Goal: Information Seeking & Learning: Learn about a topic

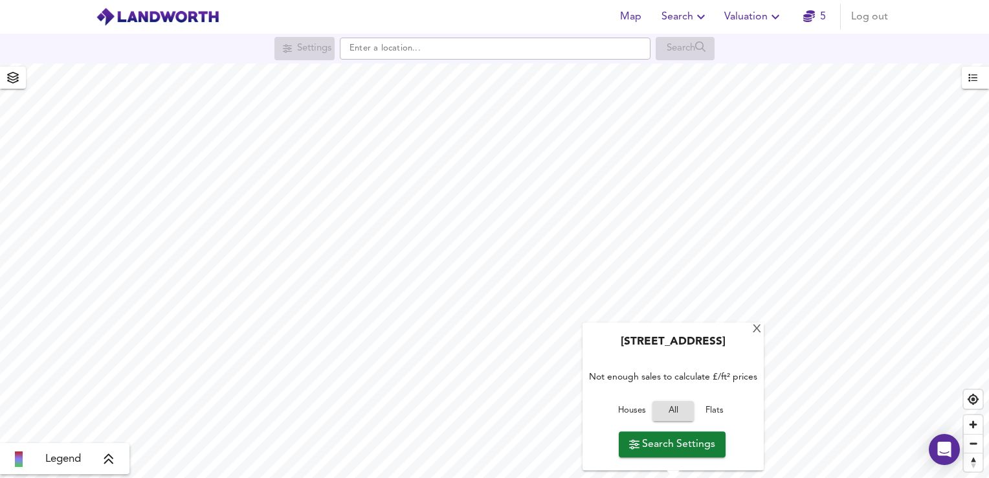
click at [746, 334] on div "Wilden Park Road, TN12 0HT Not enough sales to calculate £/ft² prices Houses Al…" at bounding box center [673, 397] width 181 height 148
click at [756, 335] on div "X" at bounding box center [756, 330] width 11 height 12
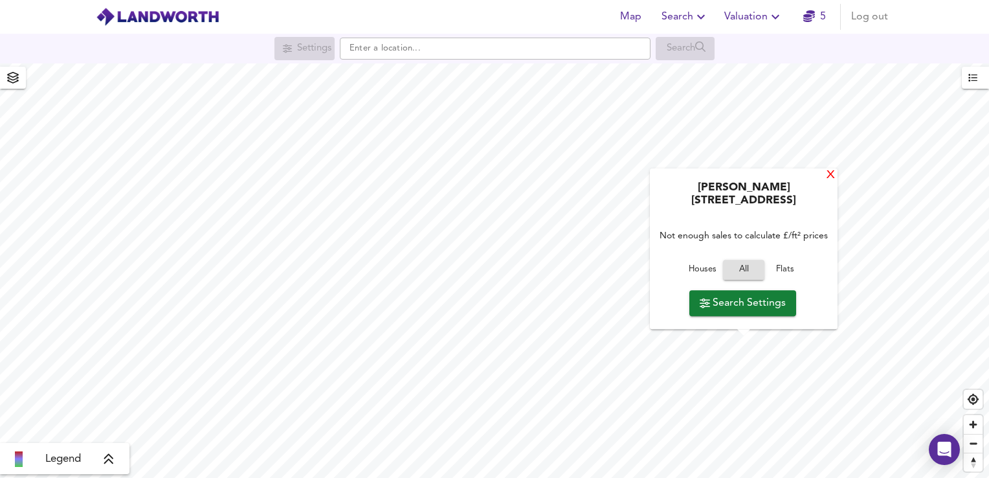
click at [828, 182] on div "X" at bounding box center [830, 176] width 11 height 12
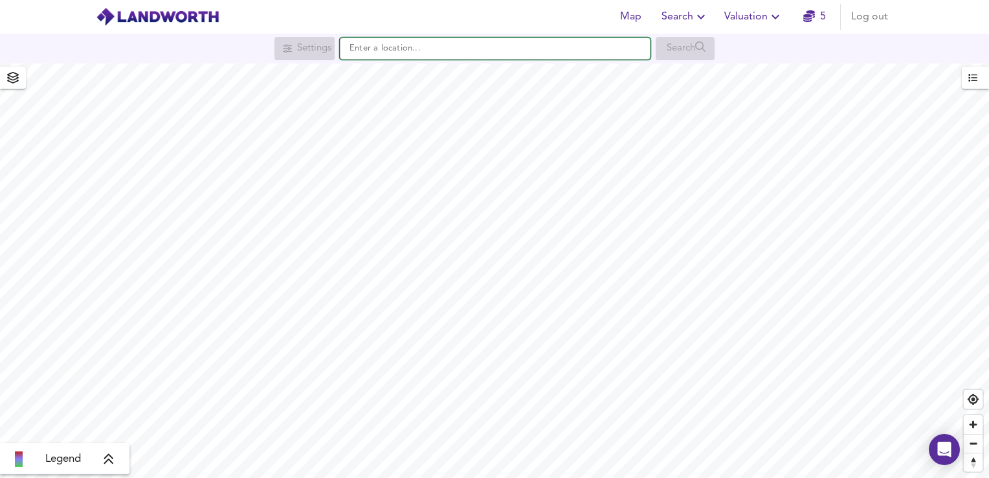
click at [390, 48] on input "text" at bounding box center [495, 49] width 311 height 22
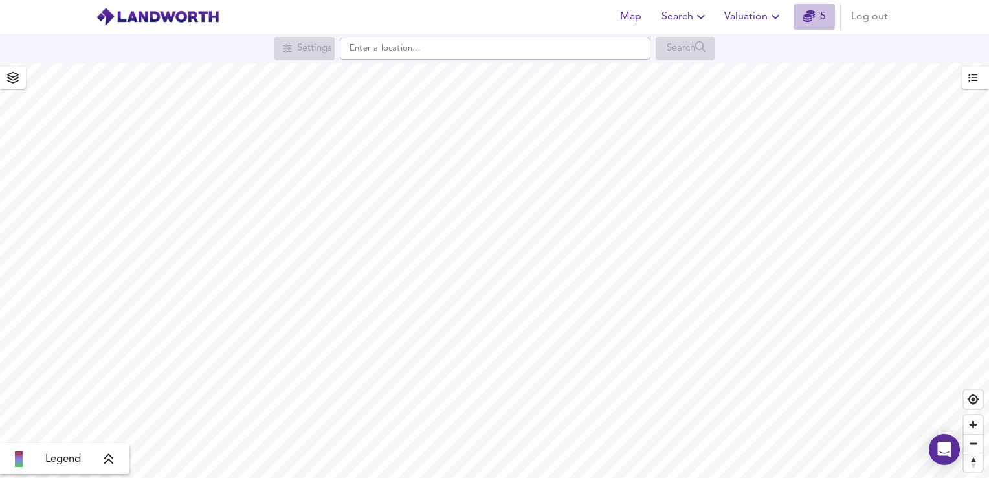
click at [817, 17] on link "5" at bounding box center [814, 17] width 23 height 18
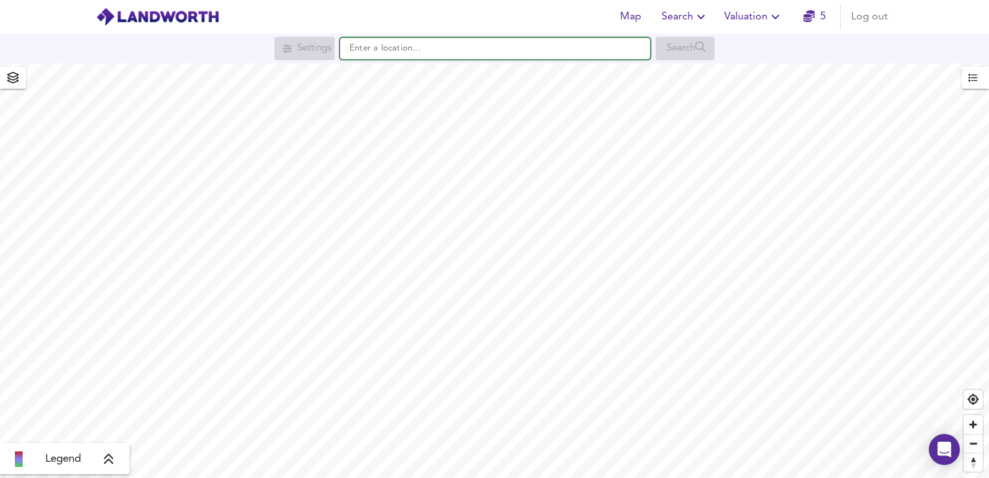
click at [439, 56] on input "text" at bounding box center [495, 49] width 311 height 22
click at [390, 54] on input "text" at bounding box center [495, 49] width 311 height 22
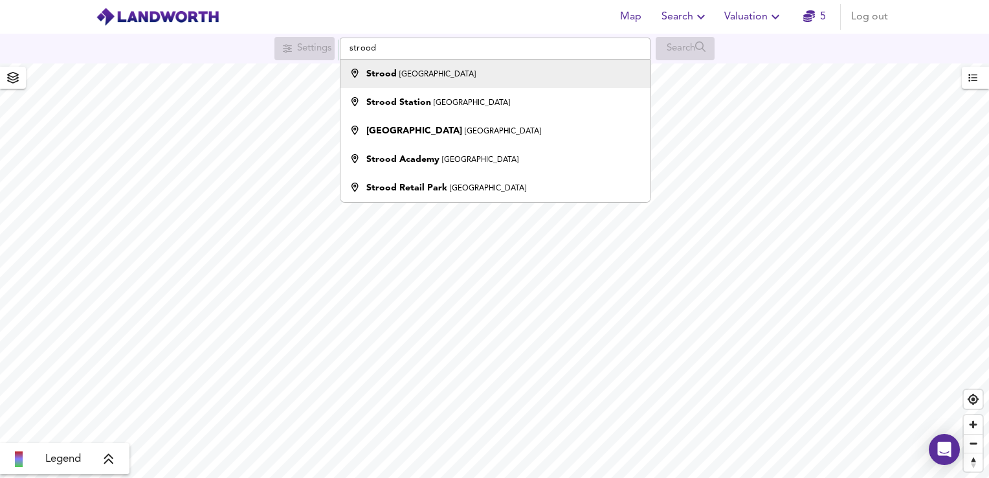
click at [393, 76] on strong "Strood" at bounding box center [381, 73] width 30 height 9
type input "Strood, Rochester"
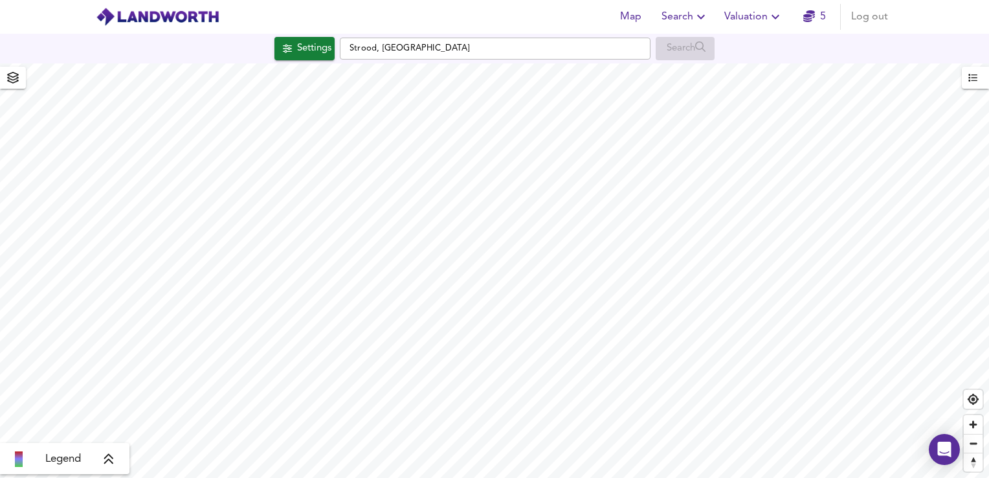
checkbox input "false"
checkbox input "true"
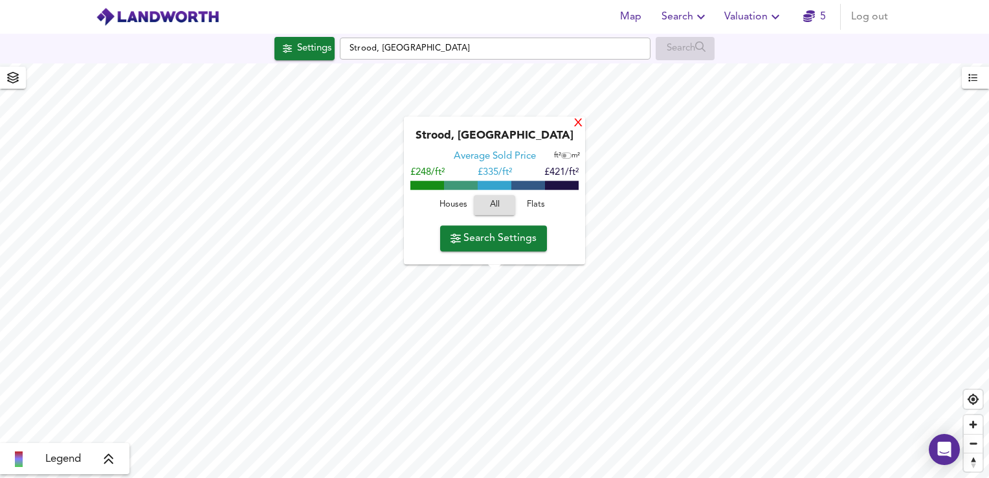
click at [577, 123] on div "X" at bounding box center [578, 124] width 11 height 12
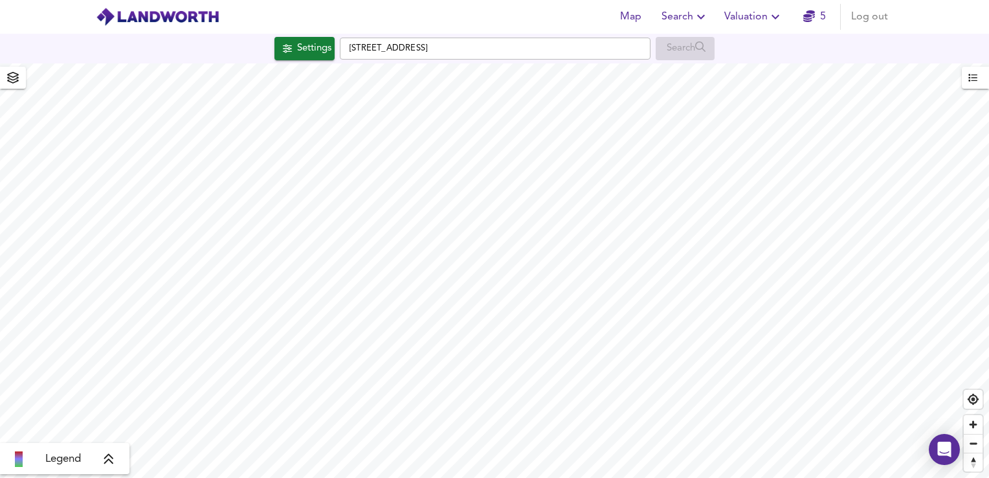
type input "1631"
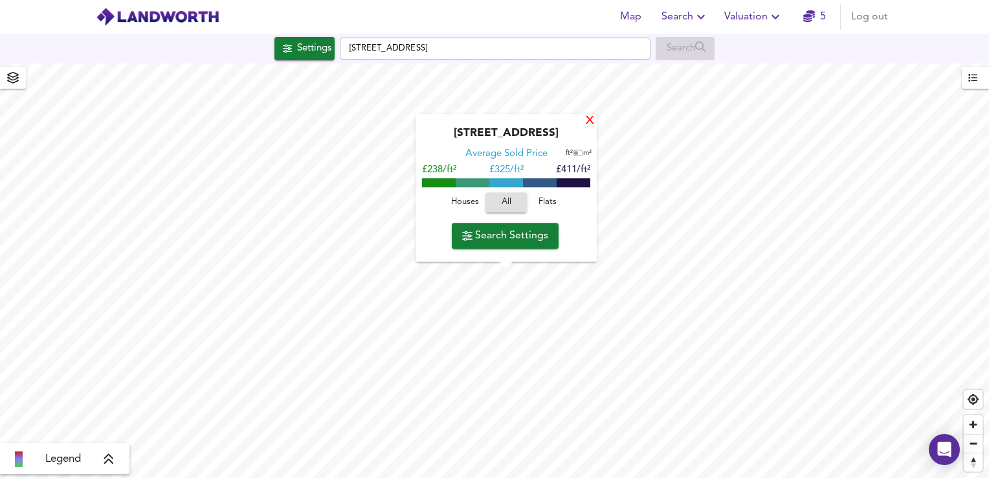
click at [588, 126] on div "X" at bounding box center [589, 121] width 11 height 12
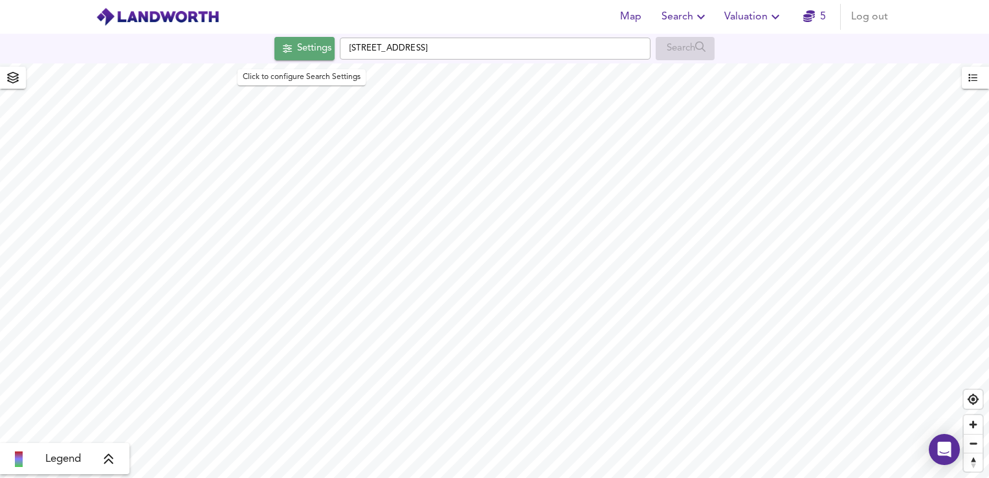
click at [306, 48] on div "Settings" at bounding box center [314, 48] width 34 height 17
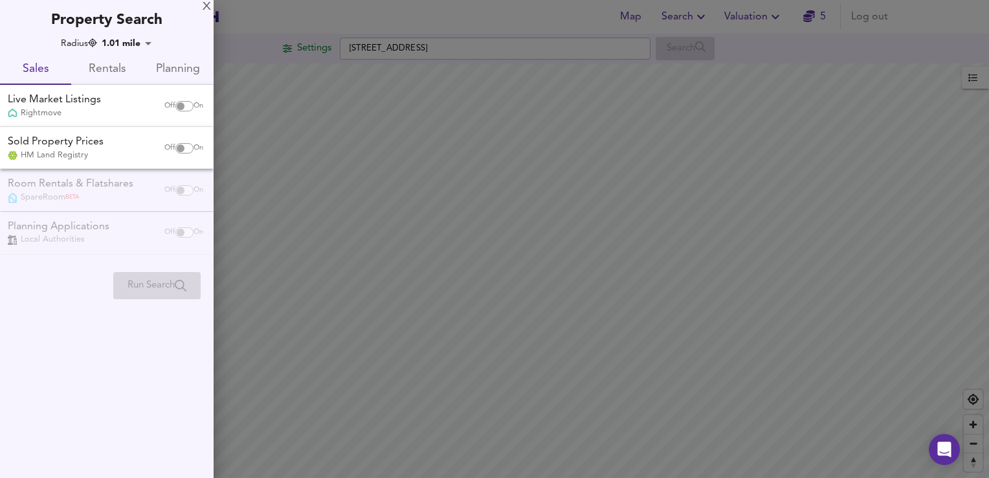
click at [171, 149] on input "checkbox" at bounding box center [180, 148] width 31 height 10
checkbox input "true"
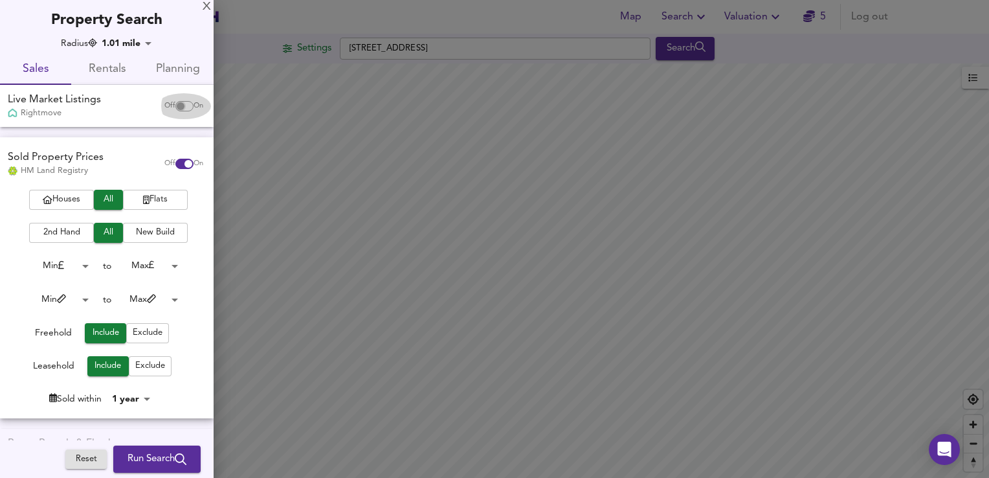
click at [174, 105] on input "checkbox" at bounding box center [180, 106] width 31 height 10
checkbox input "true"
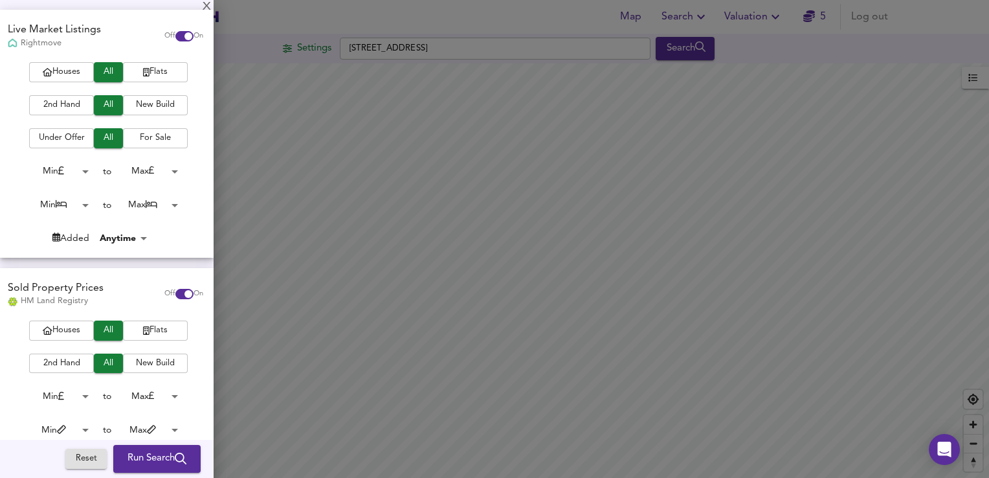
scroll to position [85, 0]
click at [47, 69] on span "Houses" at bounding box center [62, 72] width 52 height 15
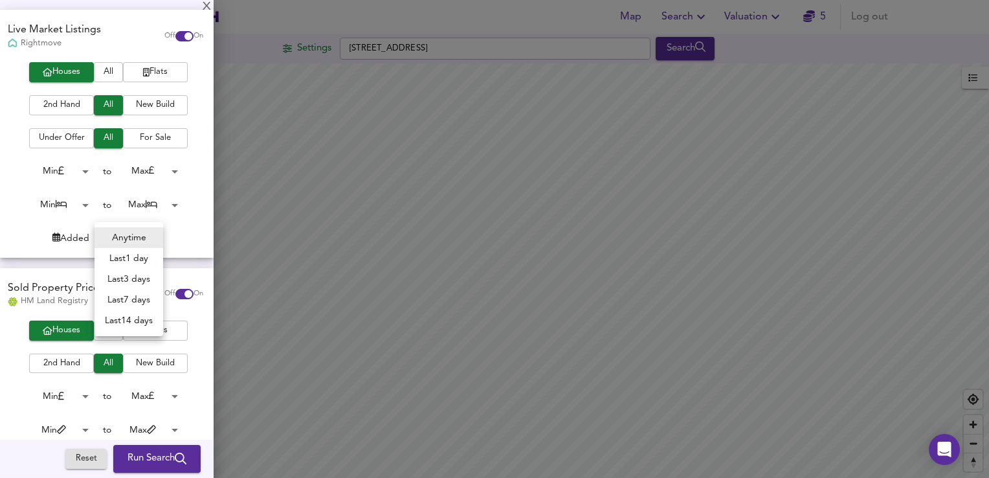
click at [118, 234] on body "Map Search Valuation 5 Log out Settings Gravesend Road, ME2 3PH Search Legend U…" at bounding box center [494, 239] width 989 height 478
click at [70, 229] on div at bounding box center [494, 239] width 989 height 478
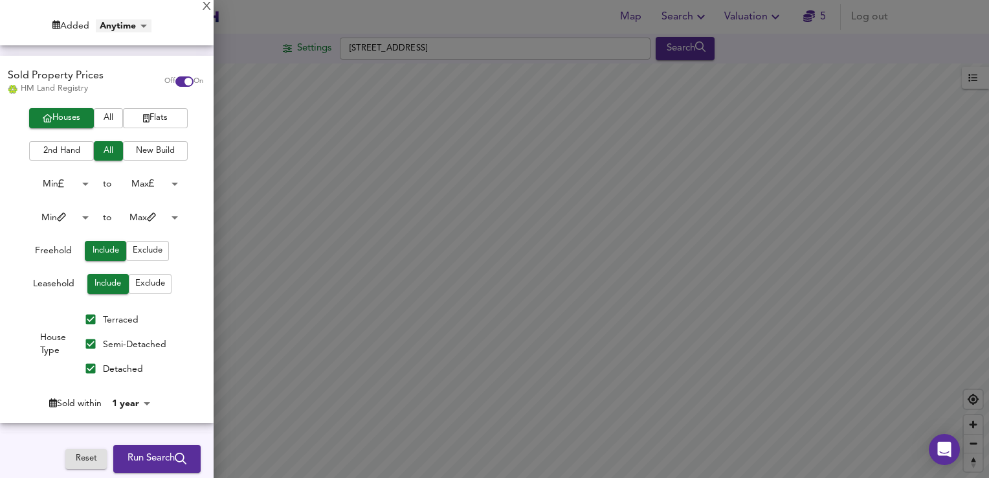
scroll to position [300, 0]
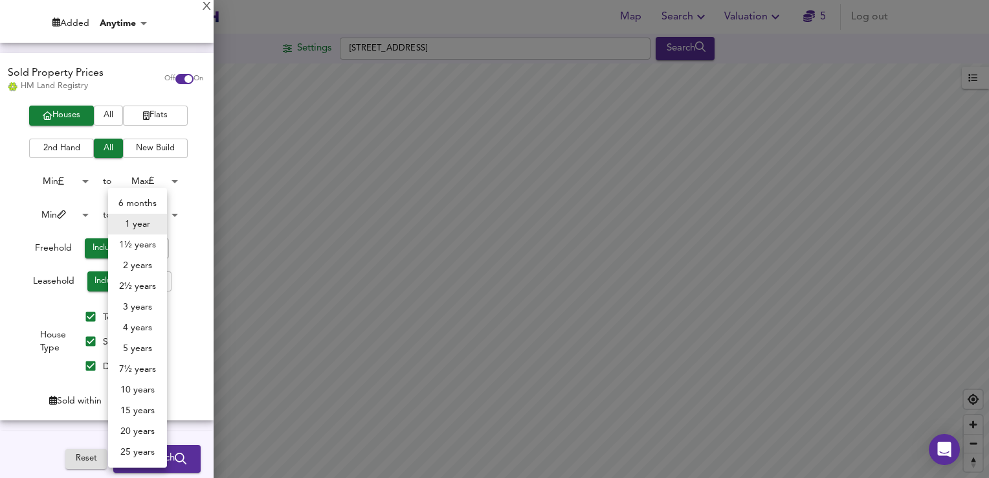
click at [134, 400] on body "Map Search Valuation 5 Log out Settings Gravesend Road, ME2 3PH Search Legend U…" at bounding box center [494, 239] width 989 height 478
click at [135, 260] on li "2 years" at bounding box center [137, 265] width 59 height 21
type input "24"
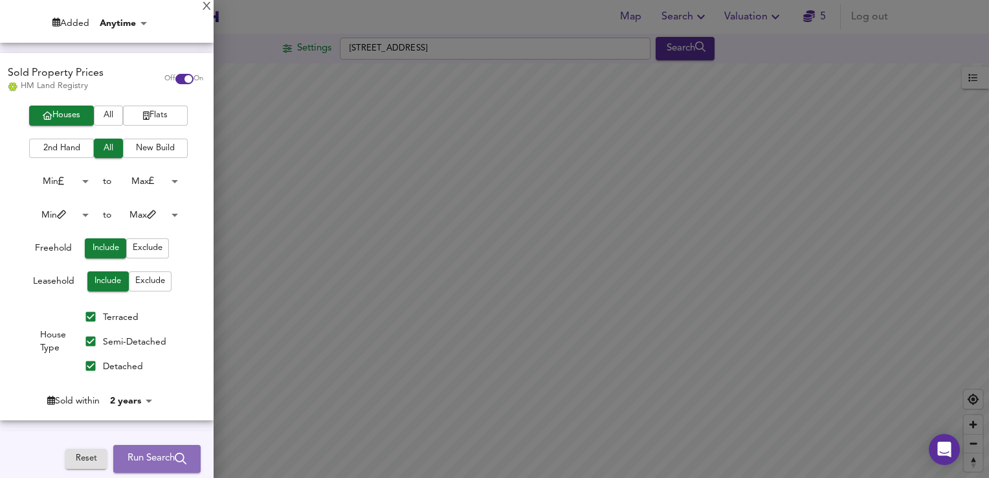
click at [140, 458] on span "Run Search" at bounding box center [157, 458] width 59 height 17
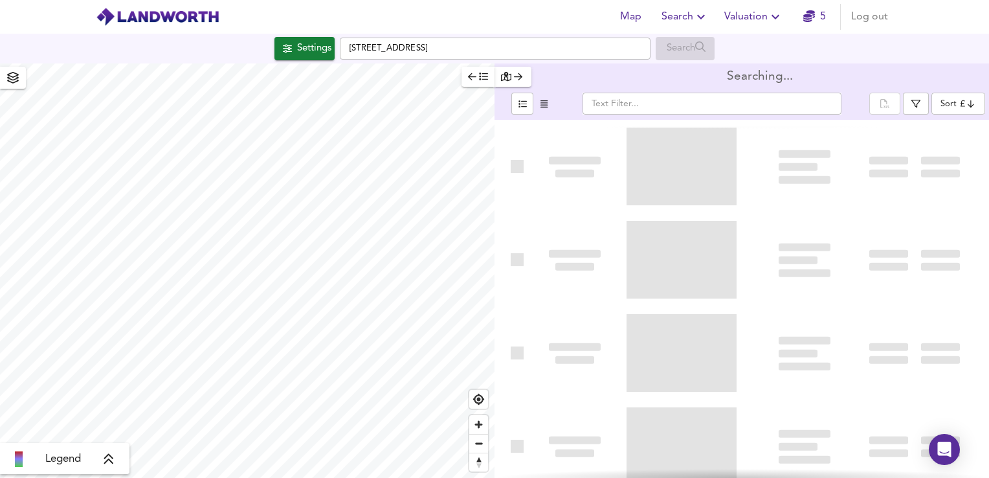
type input "bestdeal"
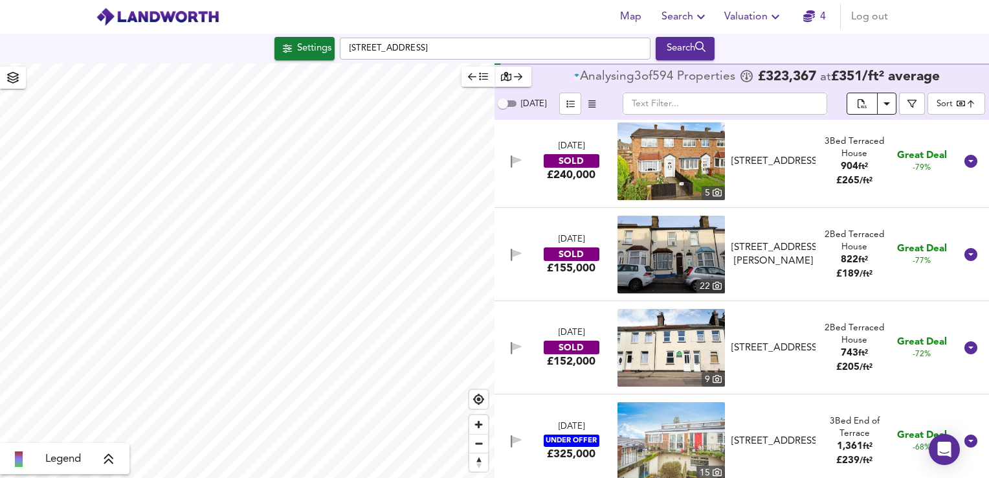
scroll to position [803, 0]
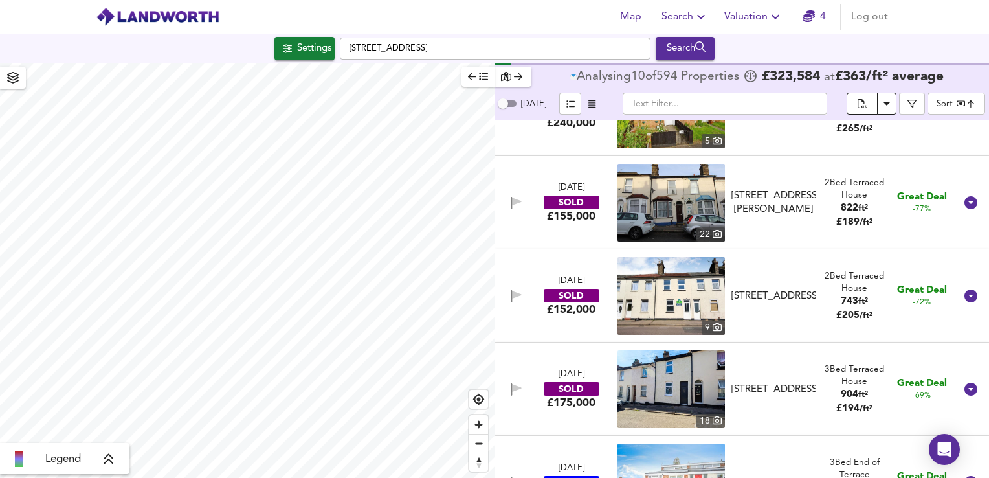
click at [865, 100] on icon "split button" at bounding box center [862, 103] width 9 height 9
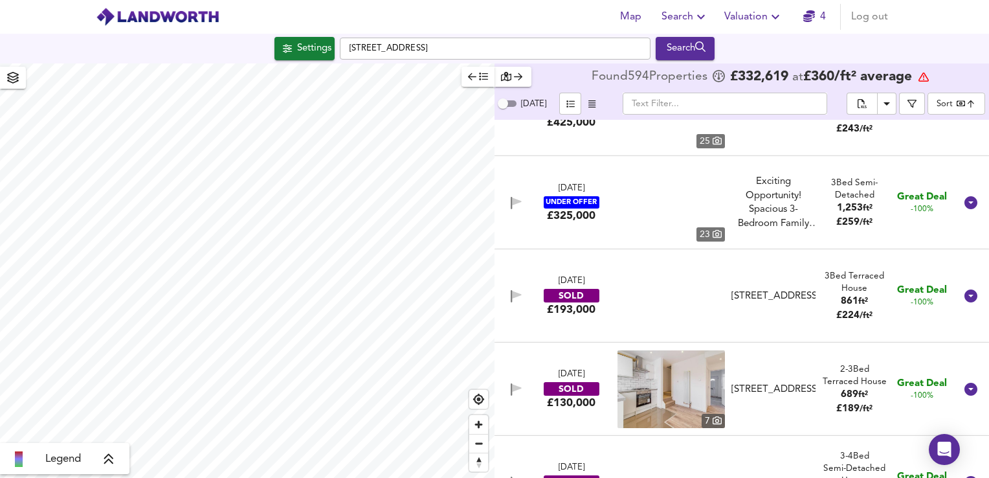
scroll to position [1548, 0]
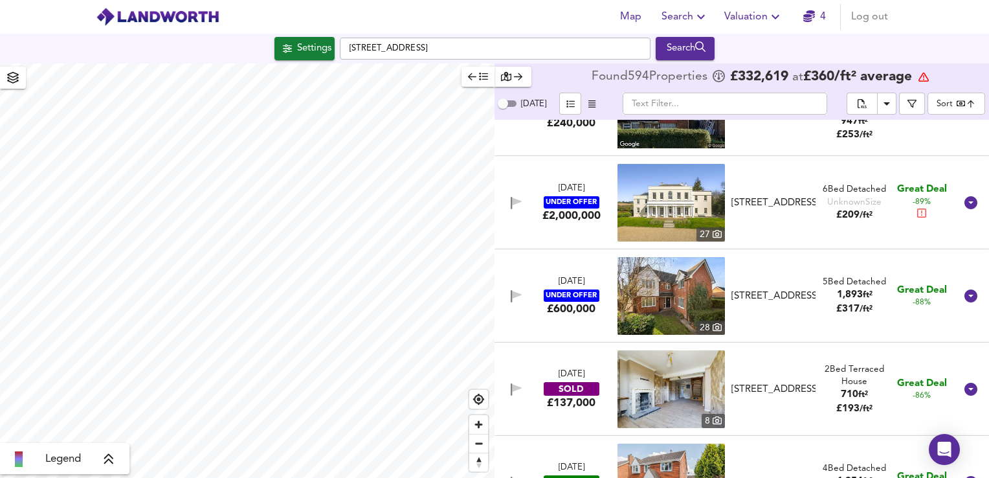
drag, startPoint x: 574, startPoint y: 175, endPoint x: 916, endPoint y: 170, distance: 341.8
click at [574, 175] on div "2 May 2025 UNDER OFFER £2,000,000 27 Gravesend Road, Higham, Rochester, Kent, M…" at bounding box center [726, 203] width 458 height 78
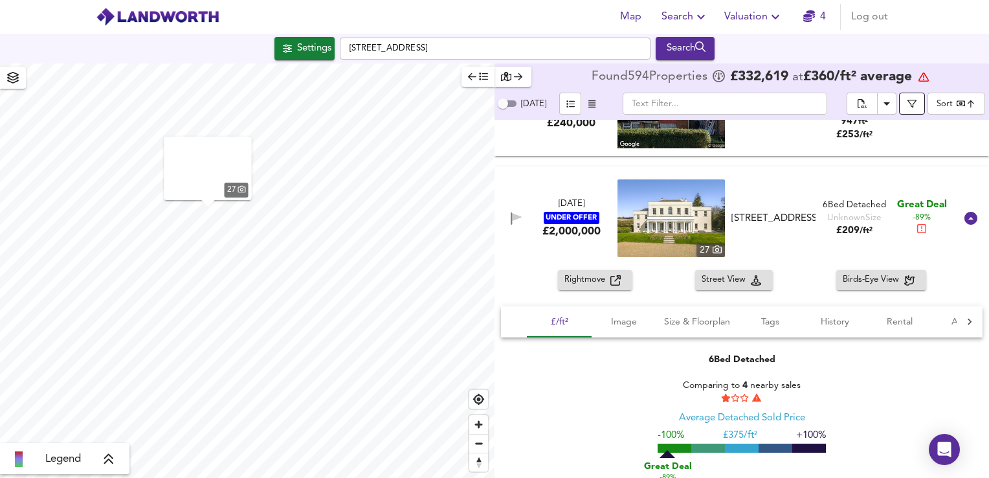
scroll to position [1124, 0]
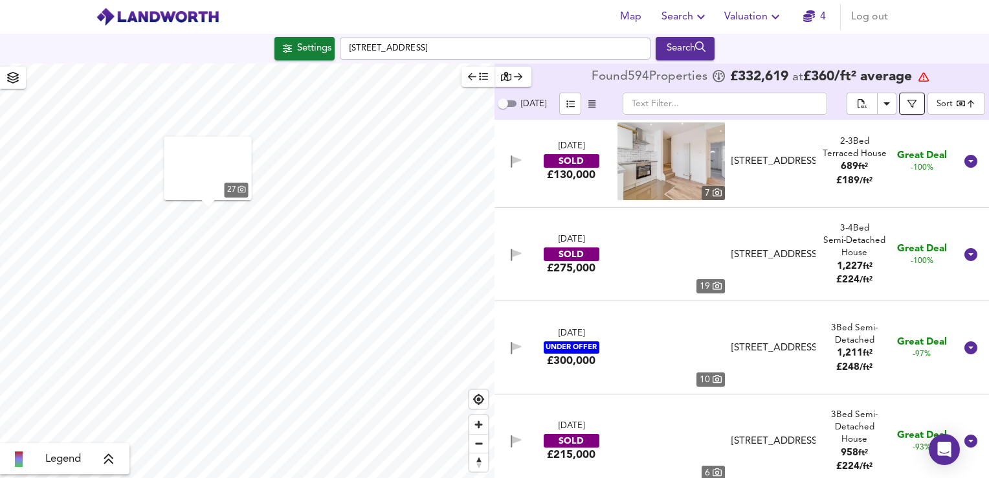
click at [917, 107] on icon "button" at bounding box center [911, 103] width 9 height 9
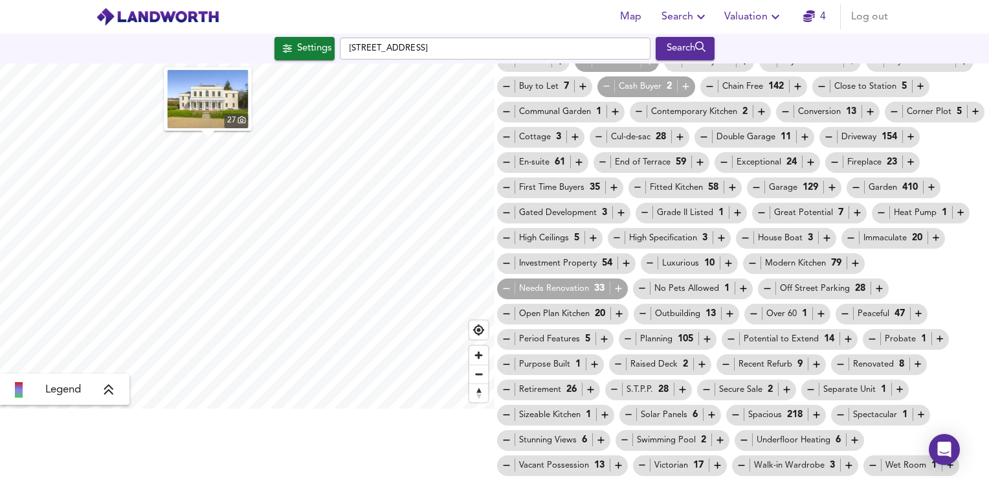
scroll to position [0, 0]
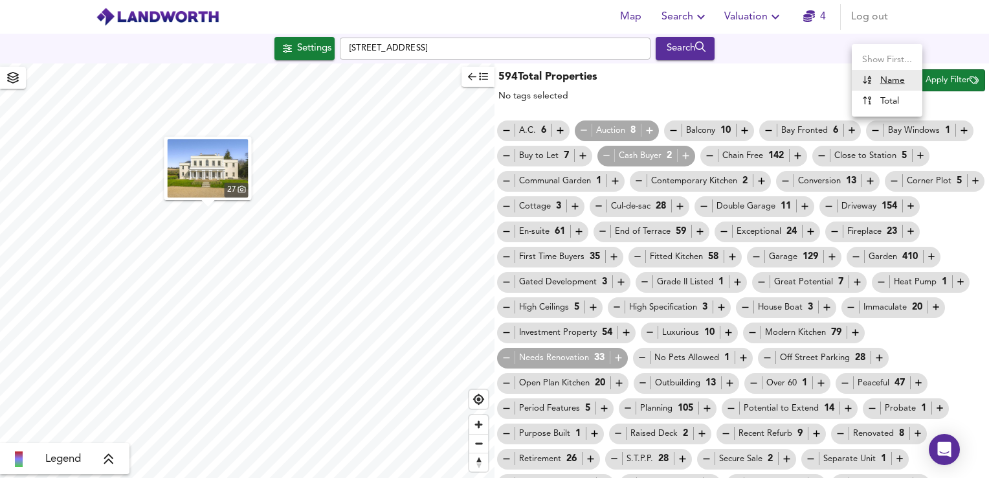
click at [889, 78] on body "Map Search Valuation 4 Log out Settings Gravesend Road, ME2 3PH Search 27 Legen…" at bounding box center [494, 239] width 989 height 478
click at [881, 76] on u "Name" at bounding box center [892, 80] width 25 height 9
click at [878, 81] on body "Map Search Valuation 4 Log out Settings Gravesend Road, ME2 3PH Search 27 Legen…" at bounding box center [494, 239] width 989 height 478
click at [874, 100] on div "Total" at bounding box center [880, 100] width 37 height 13
type input "total"
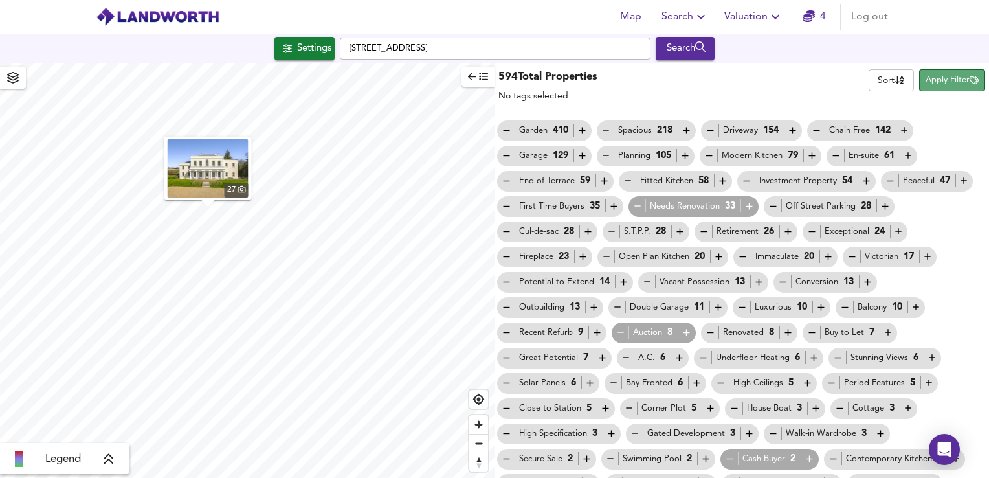
click at [930, 76] on span "Apply Filter" at bounding box center [952, 80] width 53 height 15
click at [471, 78] on icon "button" at bounding box center [472, 76] width 8 height 9
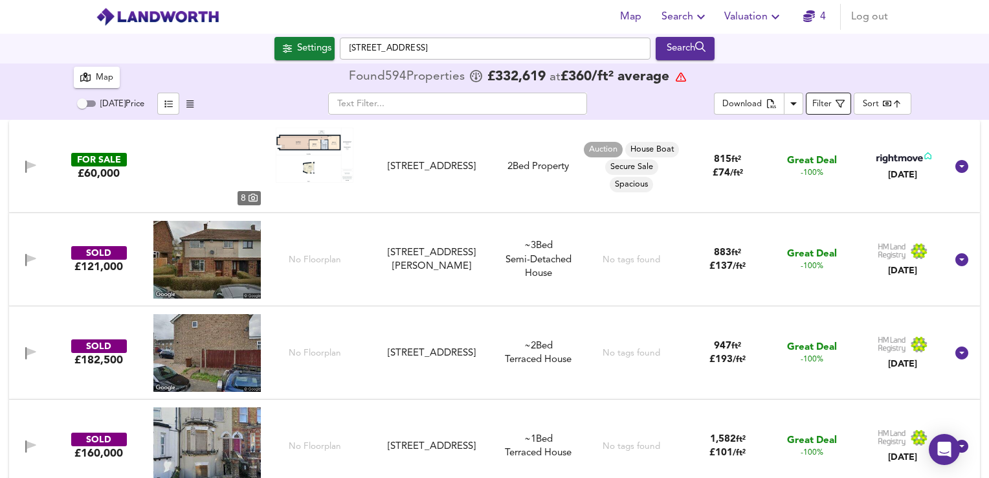
scroll to position [344, 0]
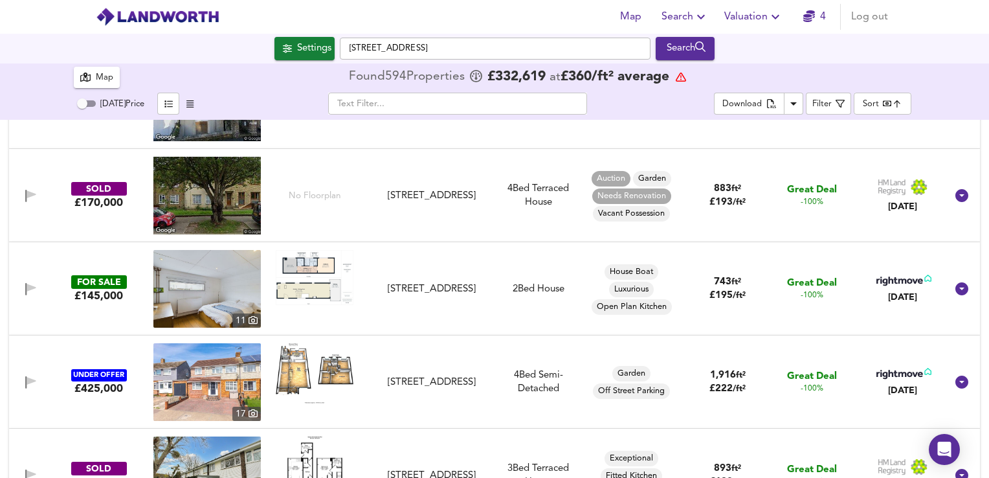
click at [872, 106] on body "Map Search Valuation 4 Log out Settings Gravesend Road, ME2 3PH Search 594 Resu…" at bounding box center [494, 239] width 989 height 478
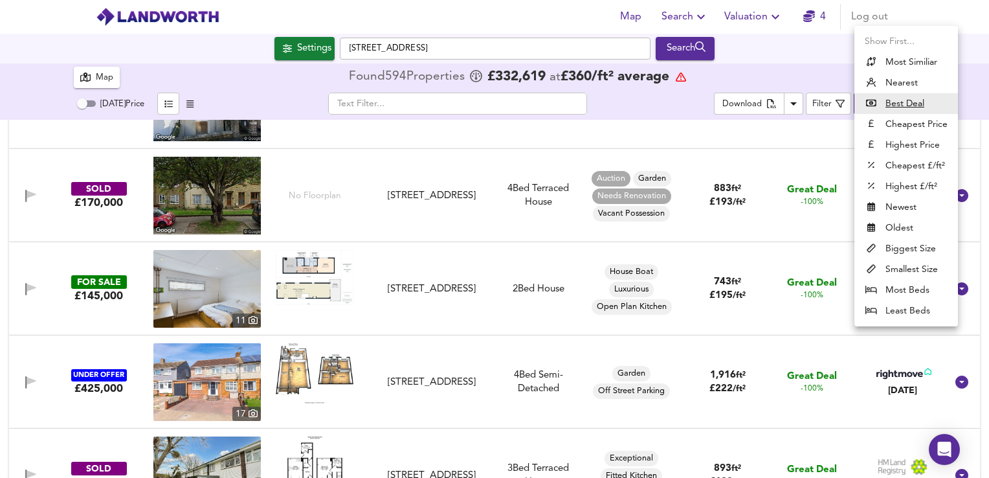
click at [642, 97] on div at bounding box center [494, 239] width 989 height 478
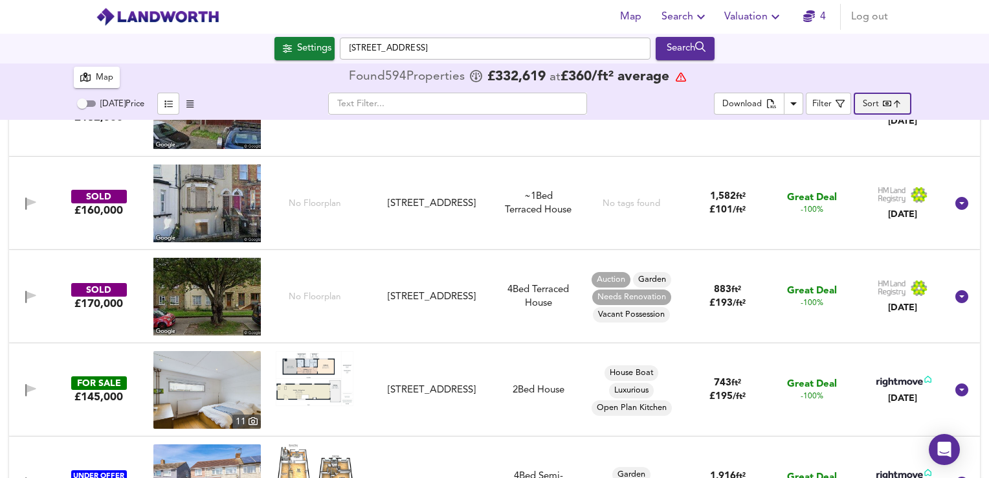
scroll to position [261, 0]
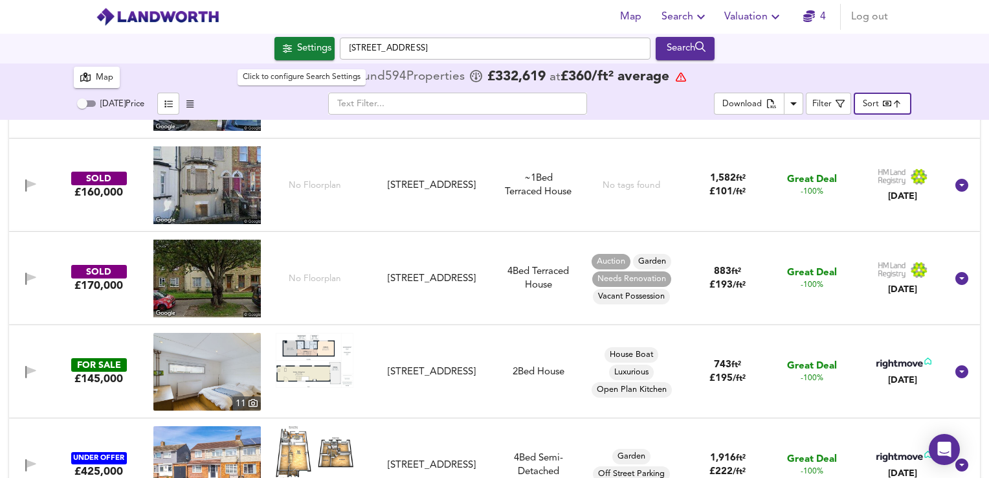
click at [301, 47] on div "Settings" at bounding box center [314, 48] width 34 height 17
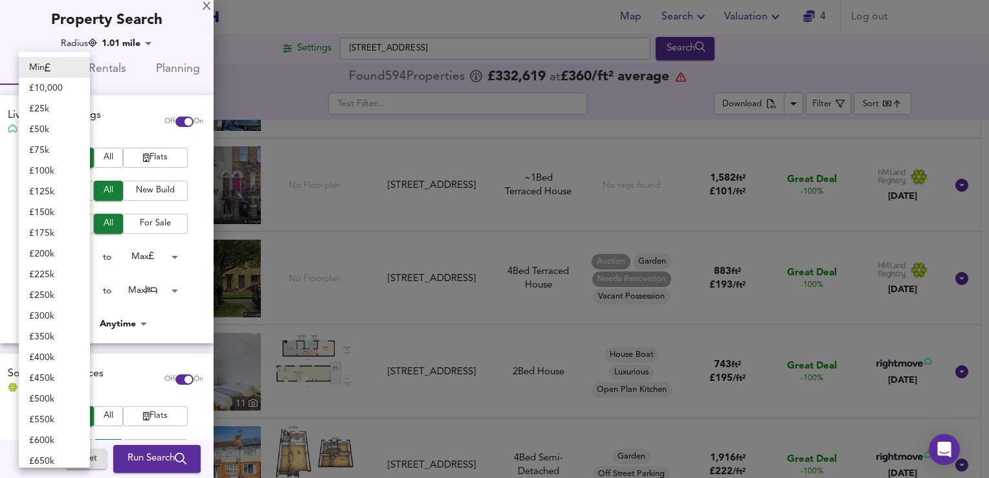
click at [73, 256] on body "Map Search Valuation 4 Log out Settings Gravesend Road, ME2 3PH Search 594 Resu…" at bounding box center [494, 239] width 989 height 478
click at [41, 315] on li "£ 300k" at bounding box center [54, 316] width 71 height 21
type input "300000"
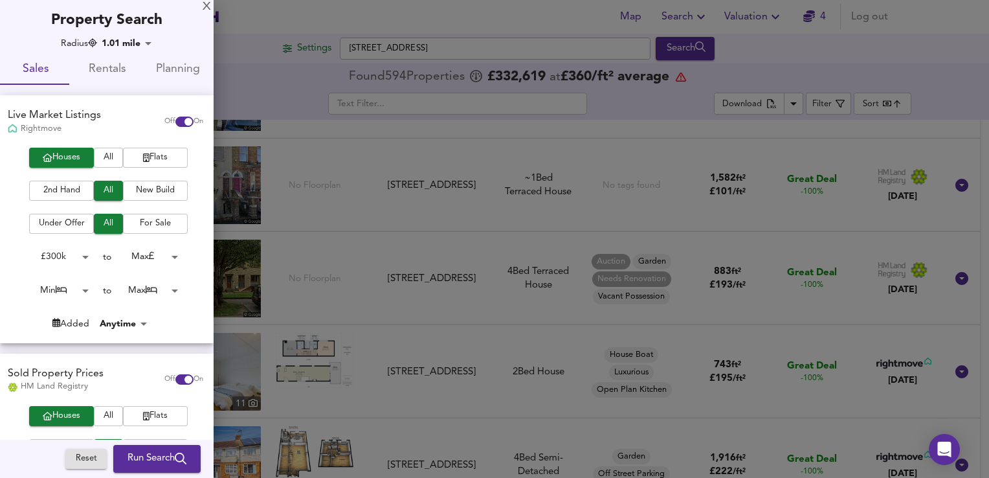
click at [163, 257] on body "Map Search Valuation 4 Log out Settings Gravesend Road, ME2 3PH Search 594 Resu…" at bounding box center [494, 239] width 989 height 478
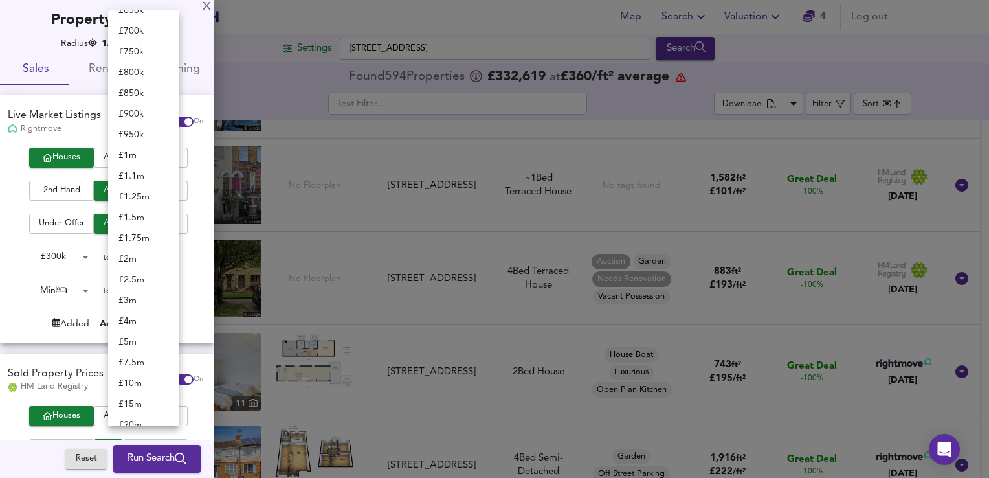
scroll to position [161, 0]
click at [139, 38] on li "£ 700k" at bounding box center [143, 31] width 71 height 21
type input "700000"
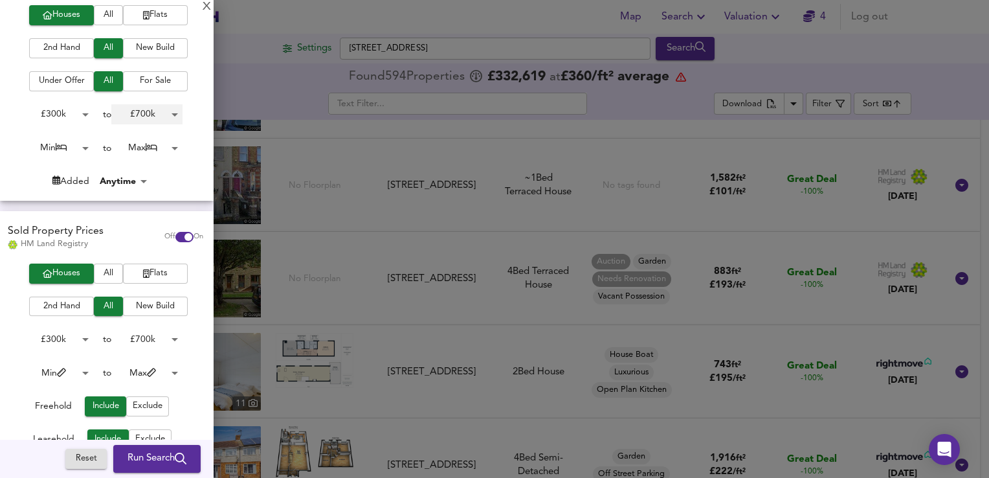
scroll to position [163, 0]
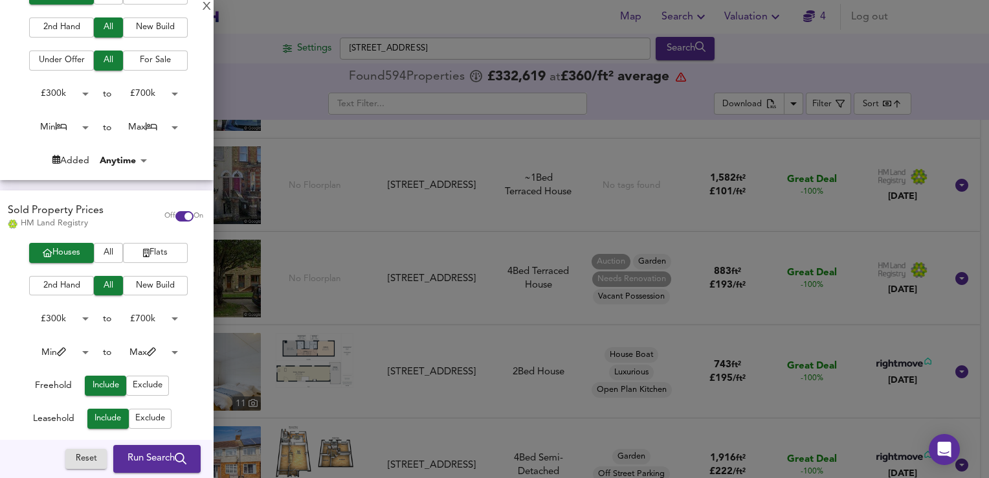
click at [80, 128] on body "Map Search Valuation 4 Log out Settings Gravesend Road, ME2 3PH Search 594 Resu…" at bounding box center [494, 239] width 989 height 478
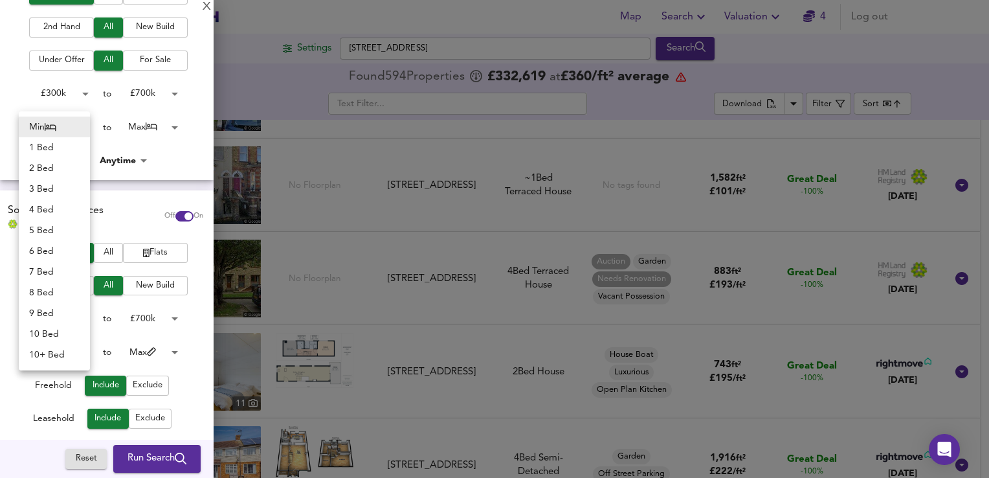
click at [39, 171] on li "2 Bed" at bounding box center [54, 168] width 71 height 21
type input "2"
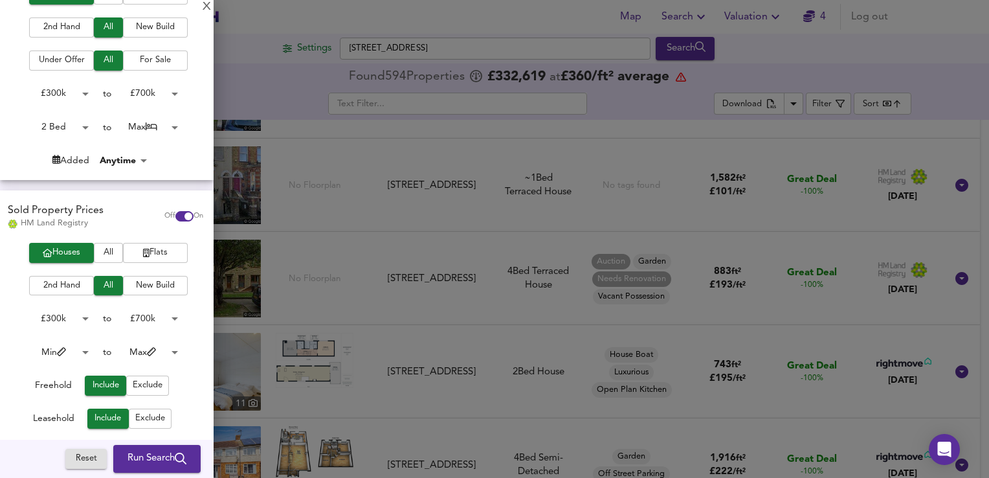
click at [166, 126] on body "Map Search Valuation 4 Log out Settings Gravesend Road, ME2 3PH Search 594 Resu…" at bounding box center [494, 239] width 989 height 478
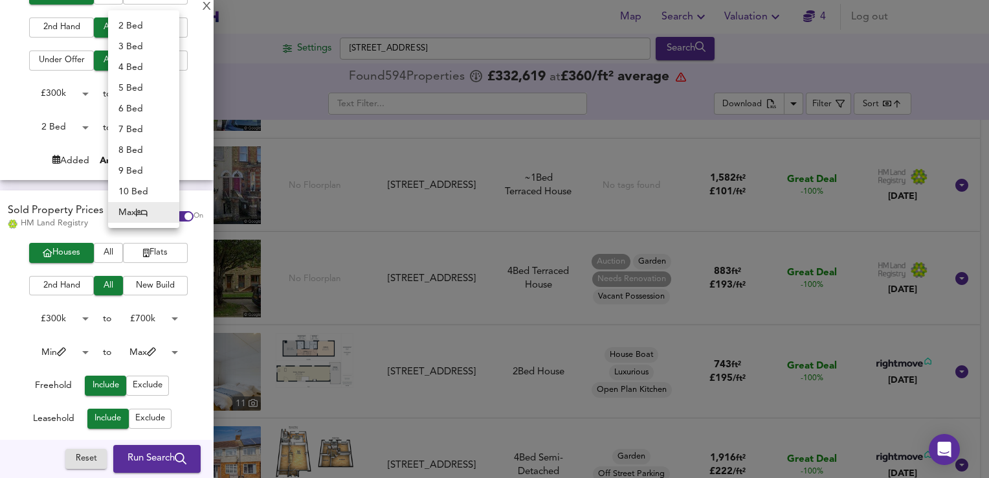
click at [133, 72] on li "4 Bed" at bounding box center [143, 67] width 71 height 21
type input "4"
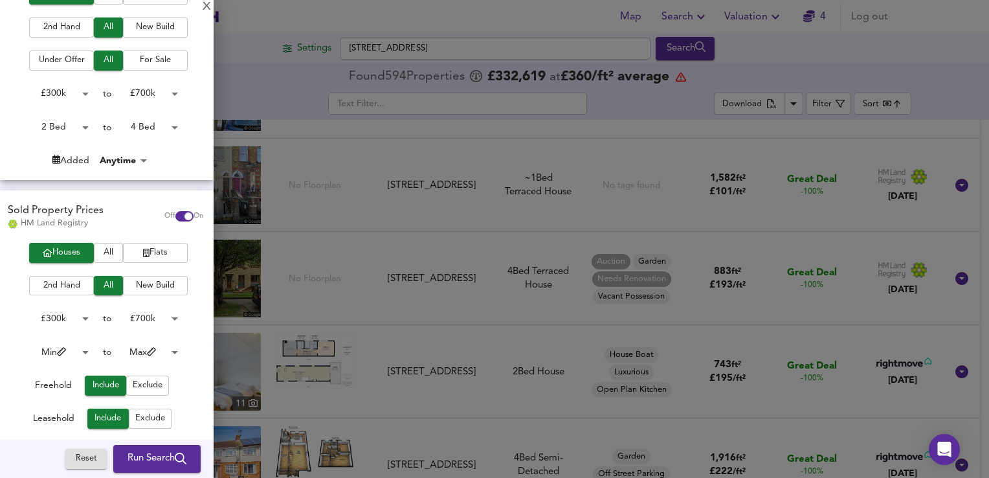
click at [71, 347] on body "Map Search Valuation 4 Log out Settings Gravesend Road, ME2 3PH Search 594 Resu…" at bounding box center [494, 239] width 989 height 478
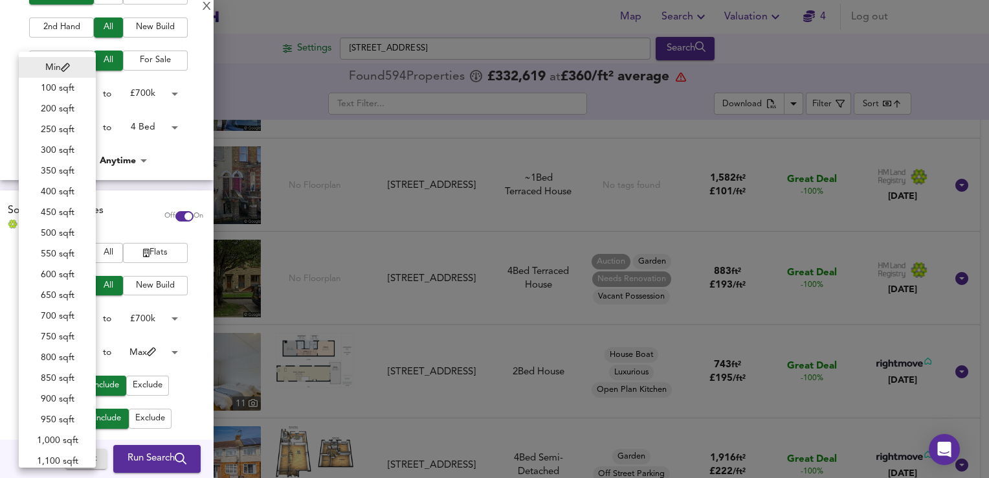
click at [52, 308] on li "700 sqft" at bounding box center [57, 316] width 77 height 21
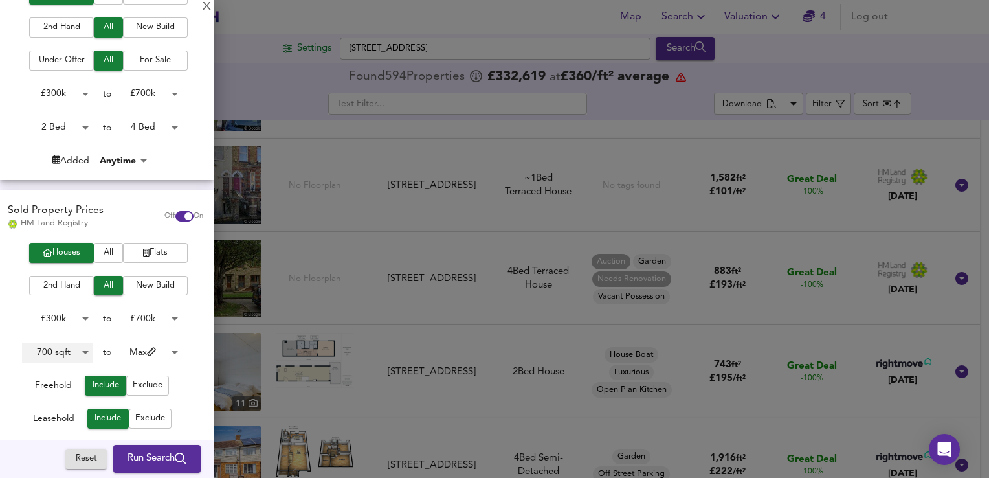
type input "700"
click at [166, 350] on body "Map Search Valuation 4 Log out Settings Gravesend Road, ME2 3PH Search 594 Resu…" at bounding box center [494, 239] width 989 height 478
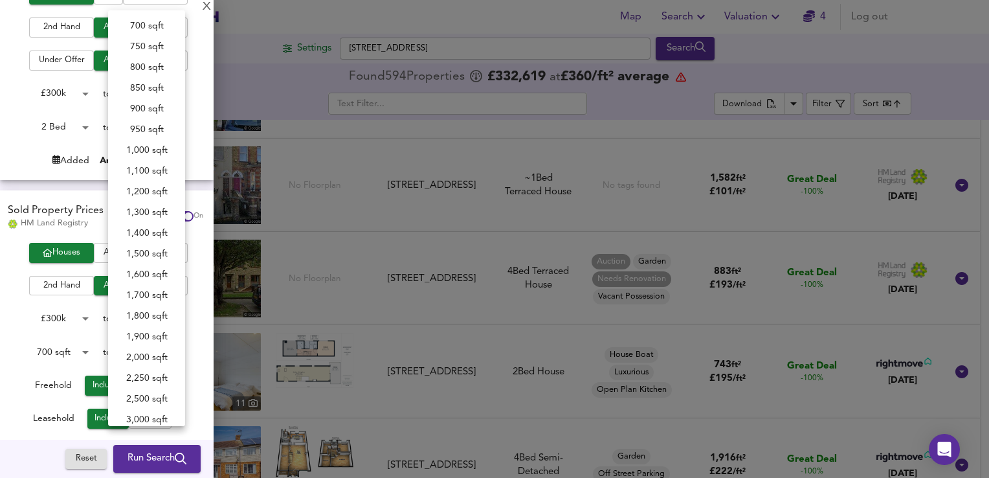
scroll to position [133, 0]
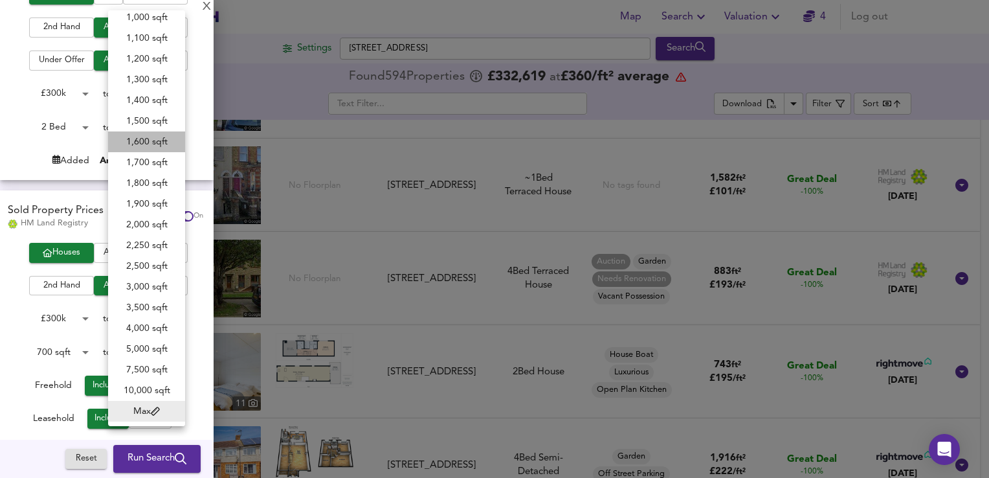
click at [146, 140] on li "1,600 sqft" at bounding box center [146, 141] width 77 height 21
type input "1600"
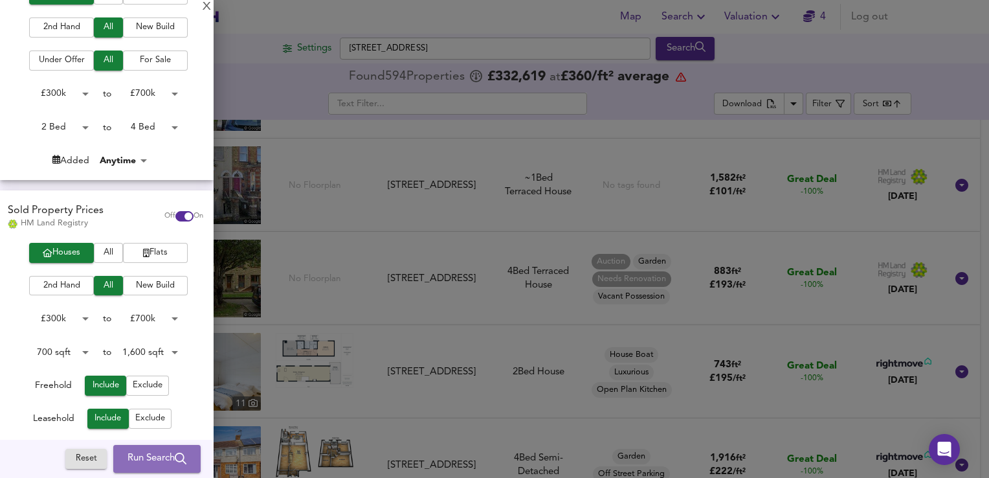
click at [138, 450] on span "Run Search" at bounding box center [157, 458] width 59 height 17
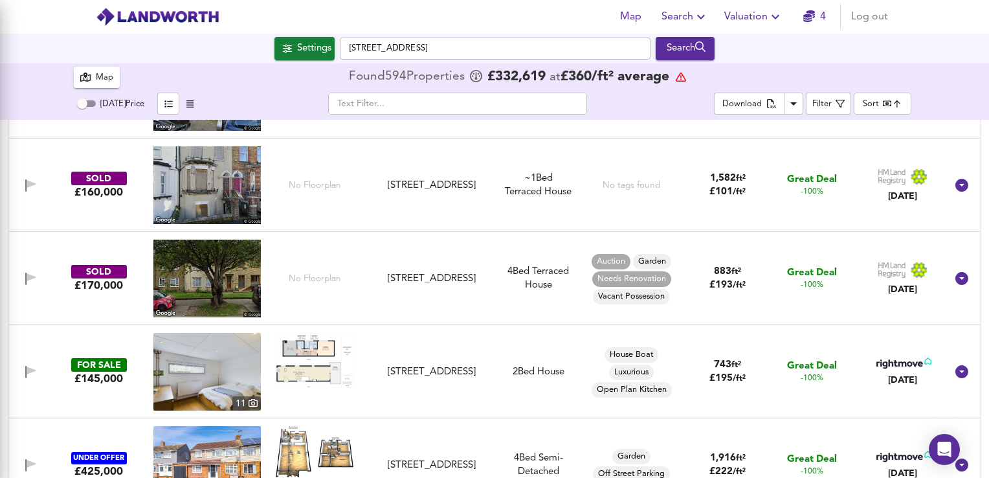
type input "cheapest"
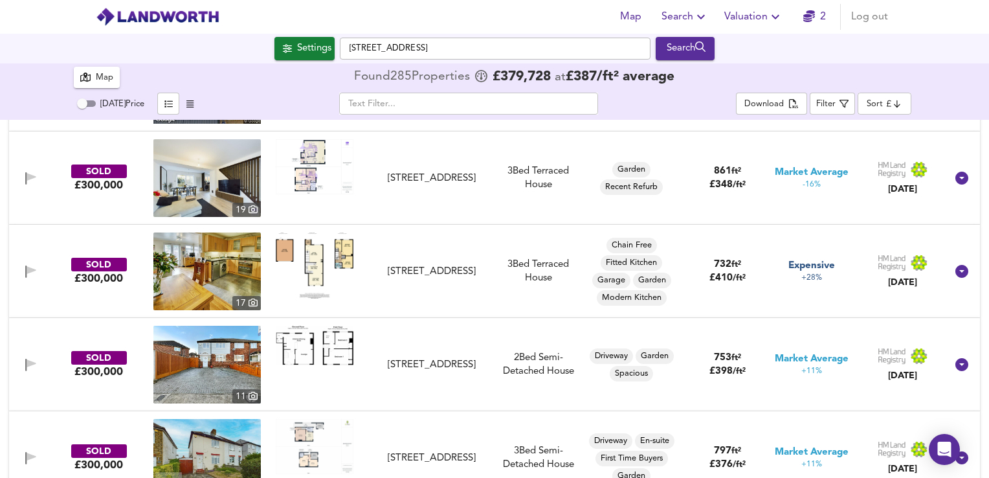
scroll to position [1012, 0]
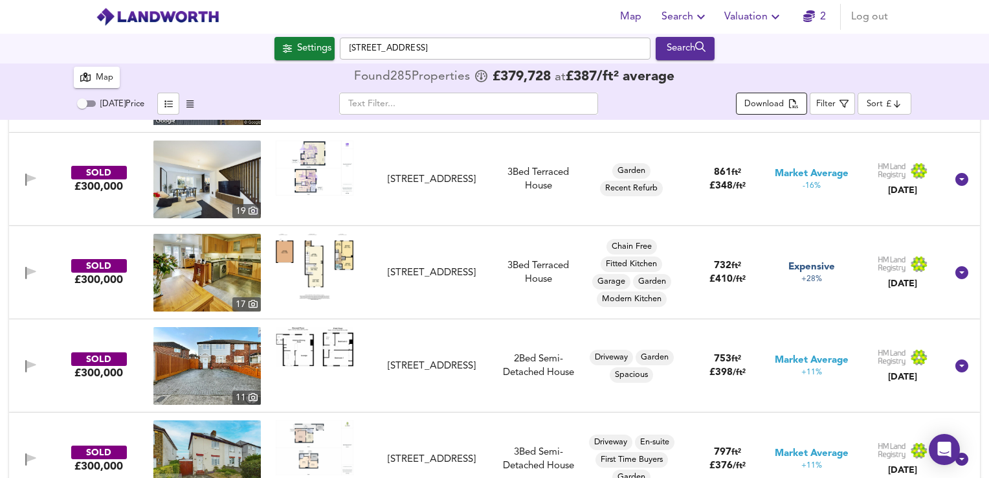
click at [781, 105] on div "Download" at bounding box center [763, 104] width 39 height 15
click at [976, 105] on div "Map Found 285 Propert ies £ 379,728 at £ 387 / ft² average Today Price ​ Downlo…" at bounding box center [494, 91] width 989 height 56
click at [824, 21] on link "2" at bounding box center [814, 17] width 23 height 18
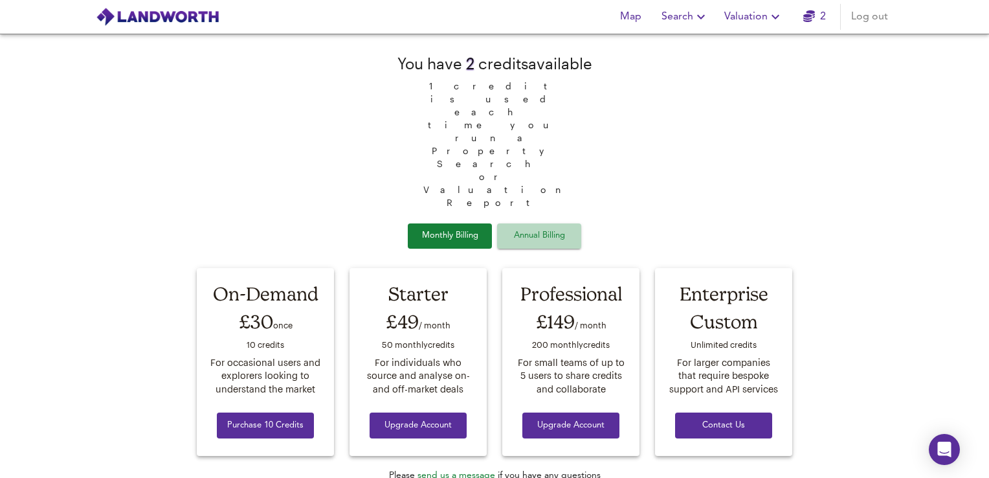
click at [539, 228] on span "Annual Billing" at bounding box center [539, 235] width 65 height 15
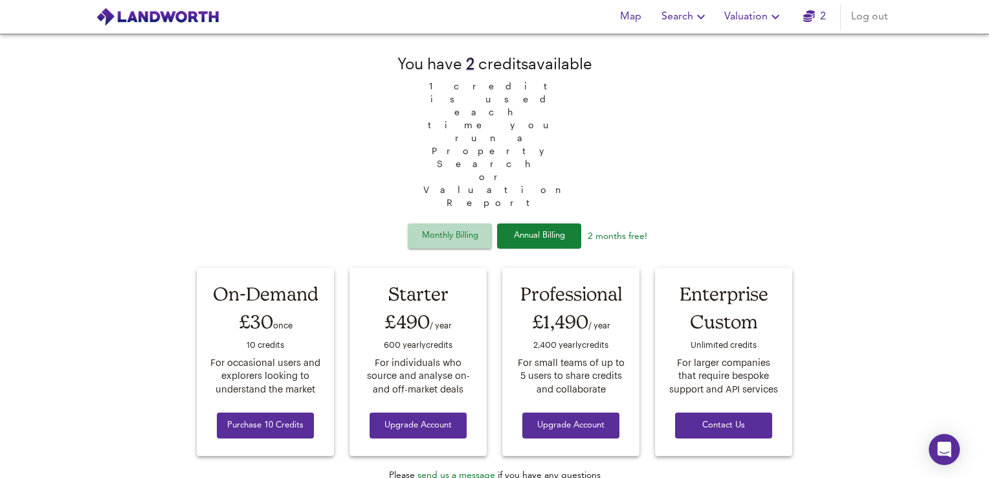
click at [438, 228] on span "Monthly Billing" at bounding box center [449, 235] width 65 height 15
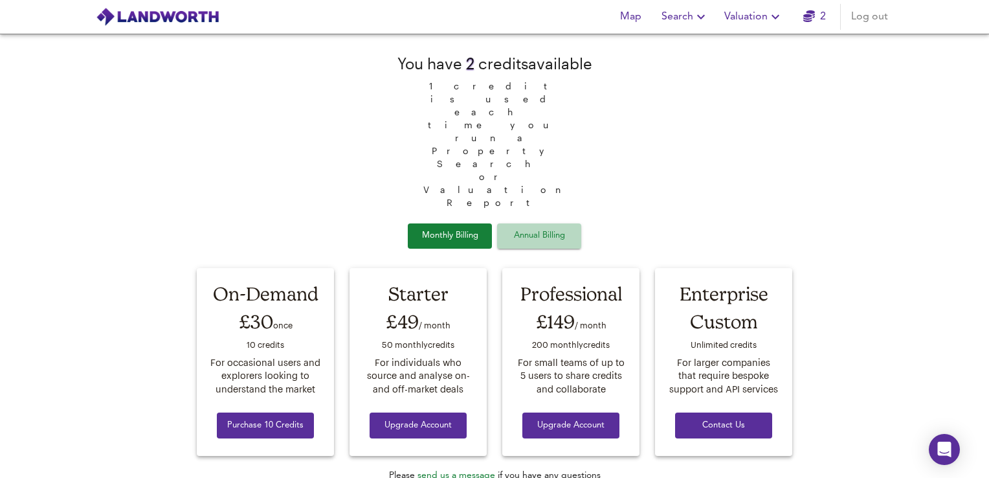
click at [528, 228] on span "Annual Billing" at bounding box center [539, 235] width 65 height 15
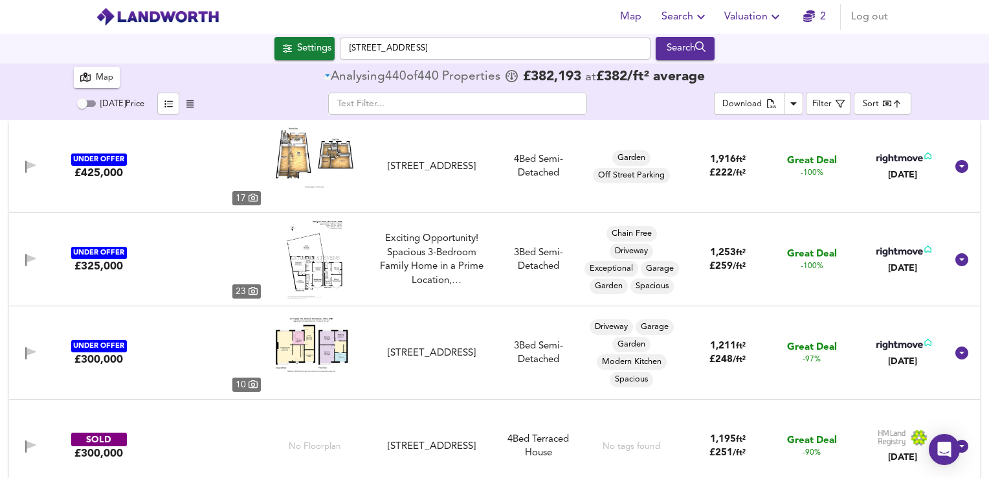
click at [795, 100] on icon "Download Results" at bounding box center [794, 104] width 16 height 16
click at [692, 102] on div "​" at bounding box center [457, 104] width 513 height 22
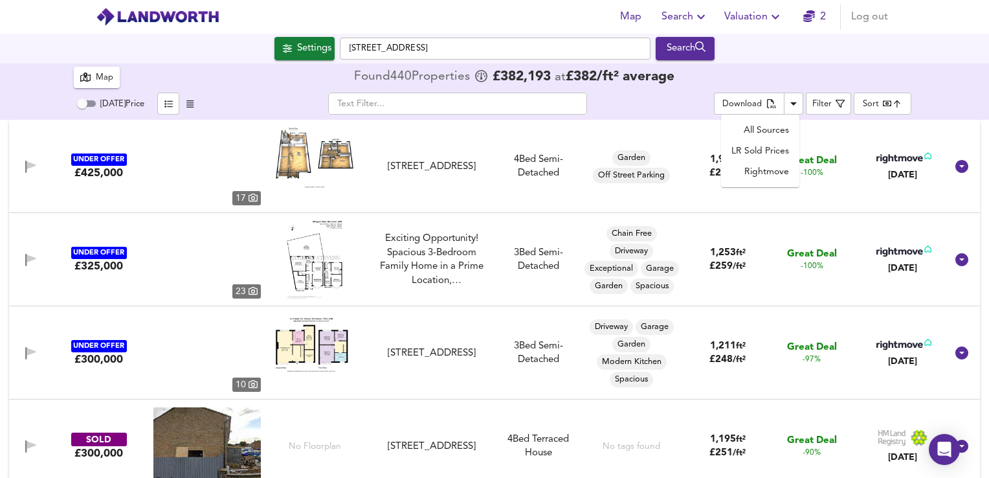
click at [791, 100] on icon "Download Results" at bounding box center [794, 104] width 16 height 16
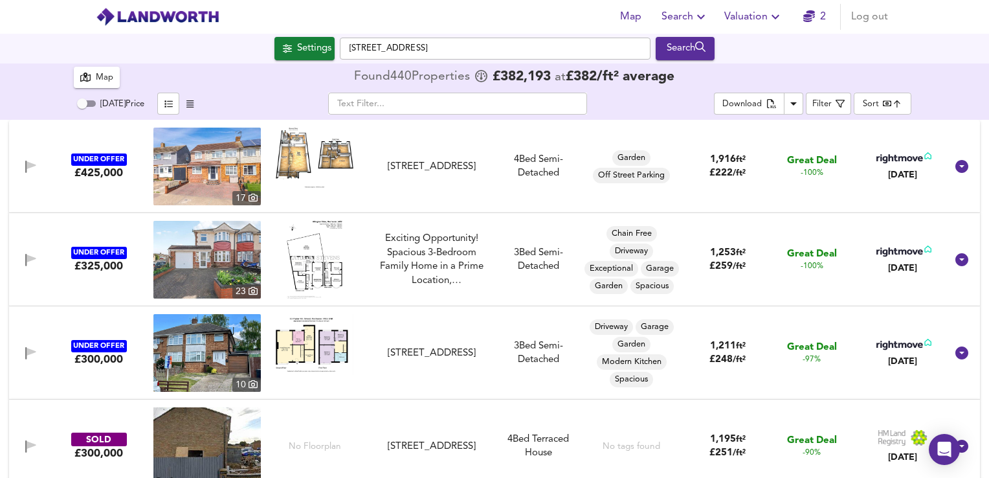
click at [889, 104] on body "Map Search Valuation 2 Log out Settings Gravesend Road, ME2 3PH Search 440 Resu…" at bounding box center [494, 239] width 989 height 478
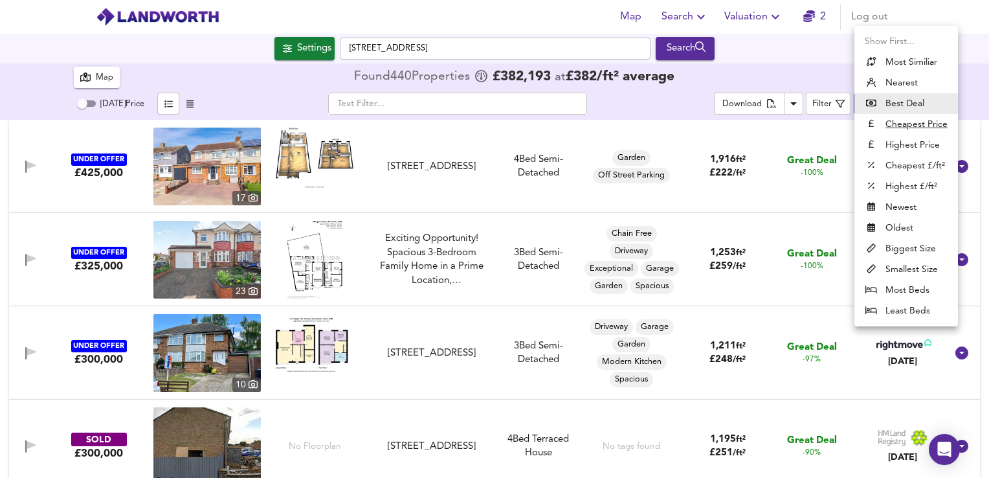
click at [896, 127] on u "Cheapest Price" at bounding box center [916, 124] width 62 height 13
type input "cheapest"
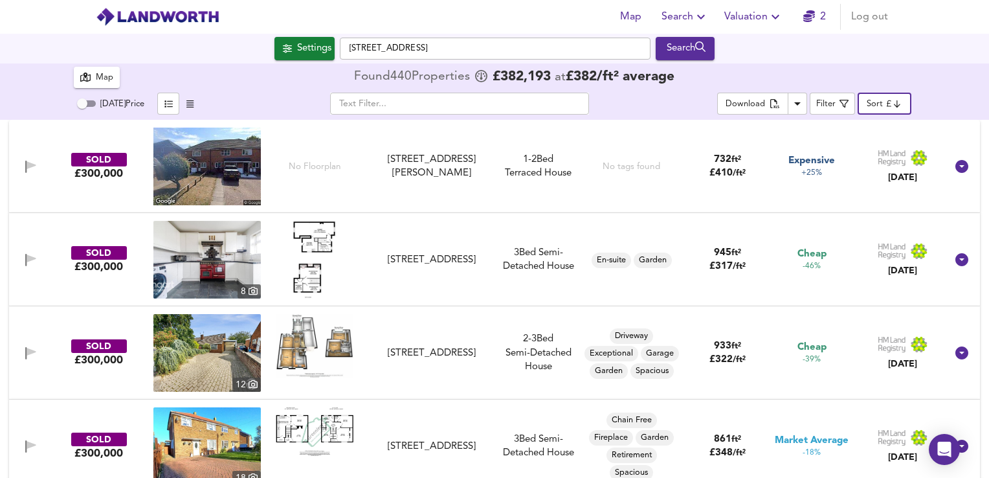
drag, startPoint x: 912, startPoint y: 1, endPoint x: 981, endPoint y: 48, distance: 83.3
click at [981, 48] on div "Settings Gravesend Road, ME2 3PH Search" at bounding box center [494, 48] width 989 height 23
click at [89, 74] on icon "button" at bounding box center [85, 76] width 10 height 9
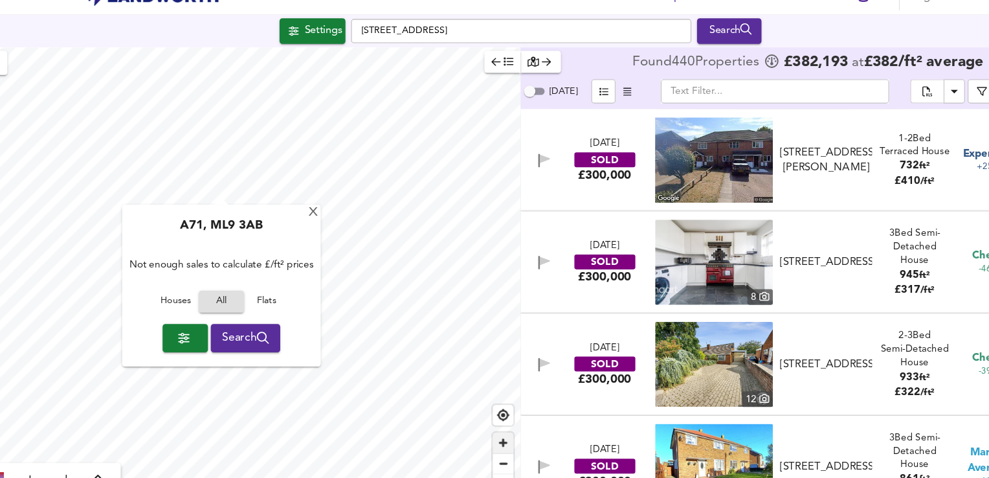
click at [479, 423] on span "Zoom in" at bounding box center [478, 424] width 19 height 19
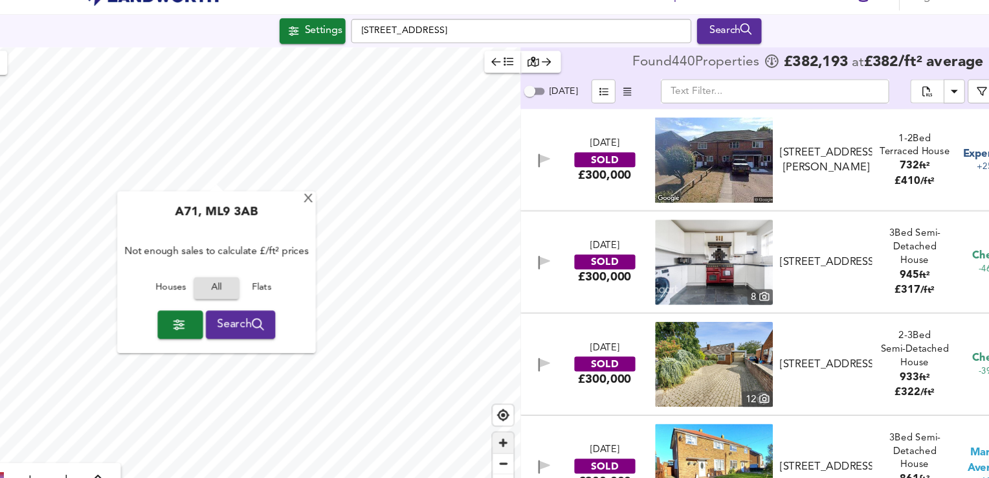
click at [479, 423] on span "Zoom in" at bounding box center [478, 424] width 19 height 19
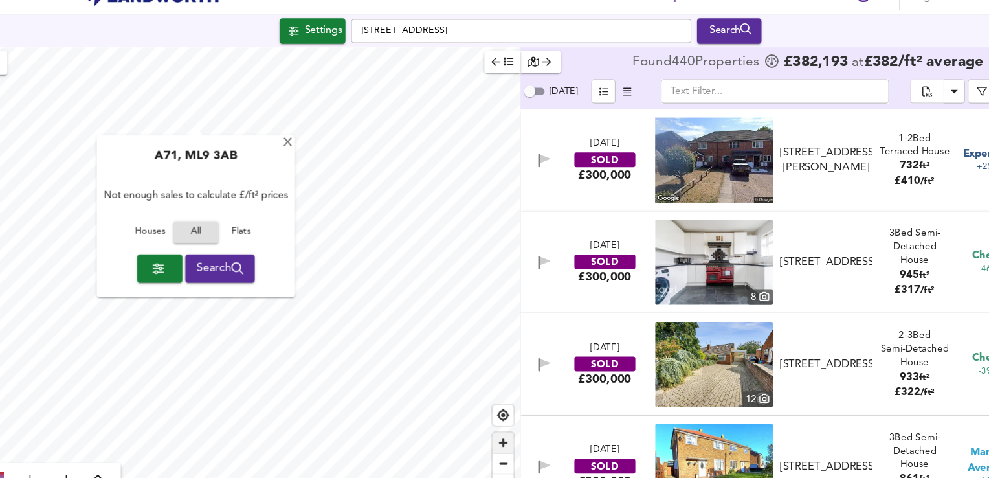
click at [479, 423] on span "Zoom in" at bounding box center [478, 424] width 19 height 19
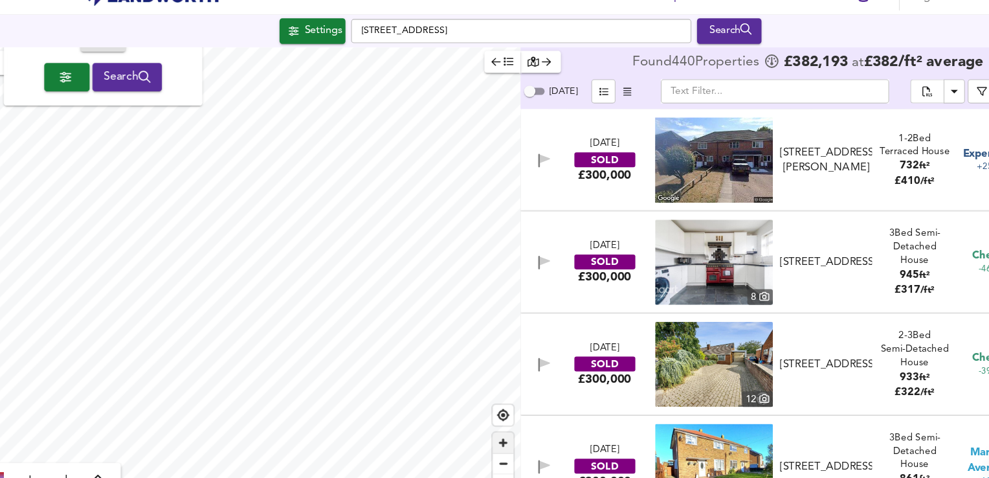
click at [478, 419] on span "Zoom in" at bounding box center [478, 424] width 19 height 19
click at [480, 423] on span "Zoom in" at bounding box center [478, 424] width 19 height 19
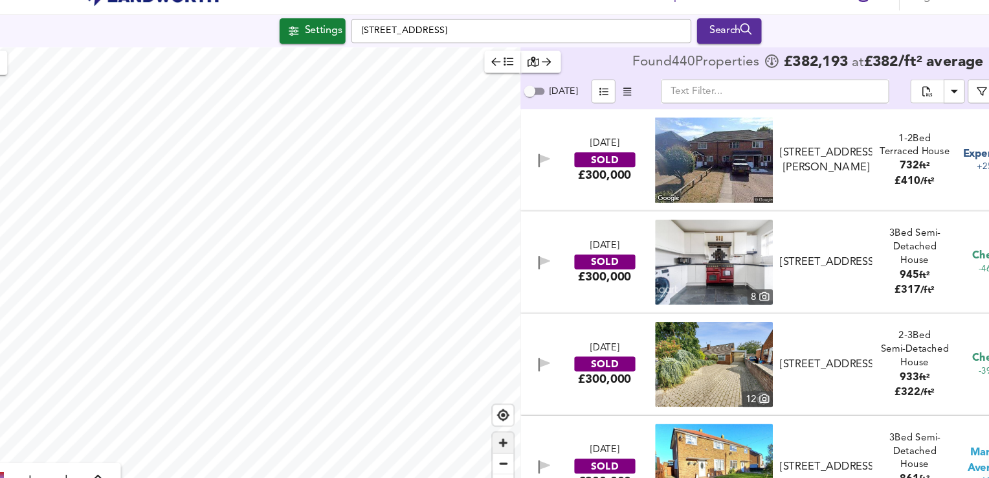
click at [479, 423] on span "Zoom in" at bounding box center [478, 424] width 19 height 19
click at [472, 421] on span "Zoom in" at bounding box center [478, 424] width 19 height 19
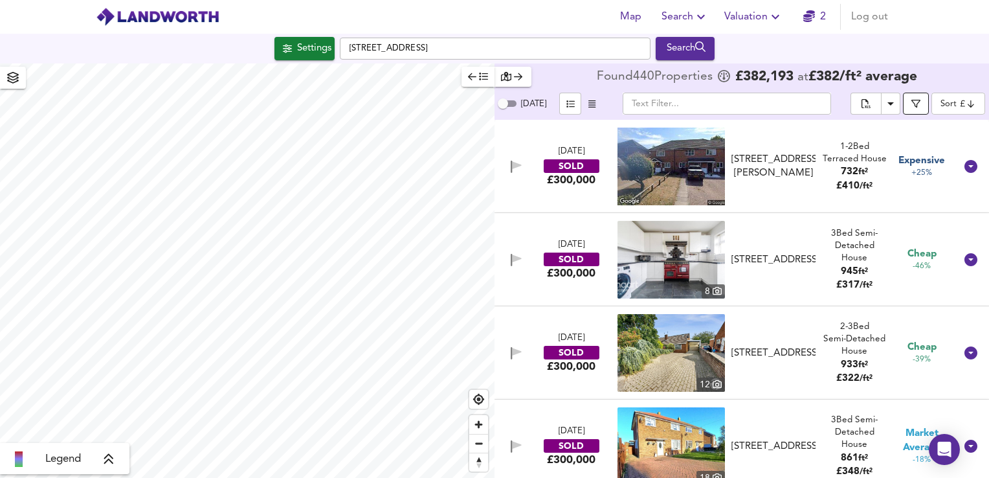
click at [919, 104] on icon "button" at bounding box center [915, 103] width 9 height 9
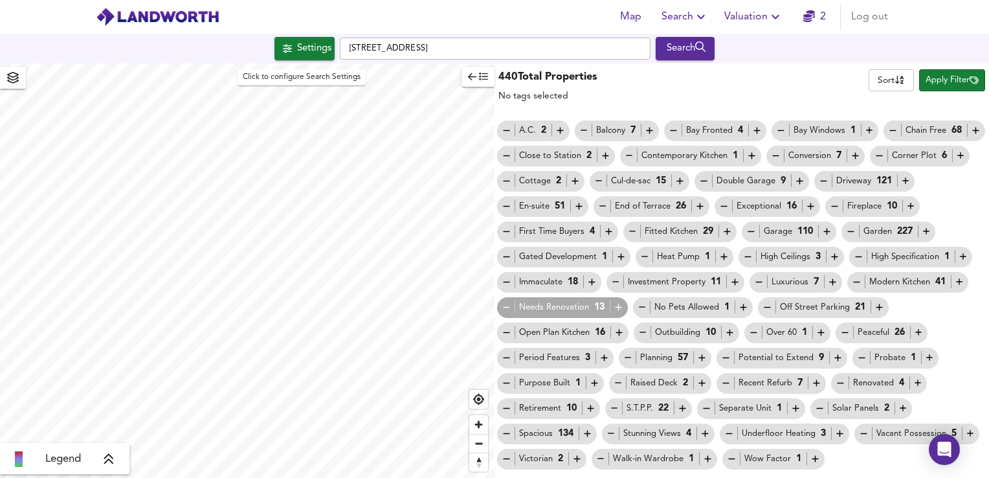
click at [329, 56] on div "Settings" at bounding box center [314, 48] width 34 height 17
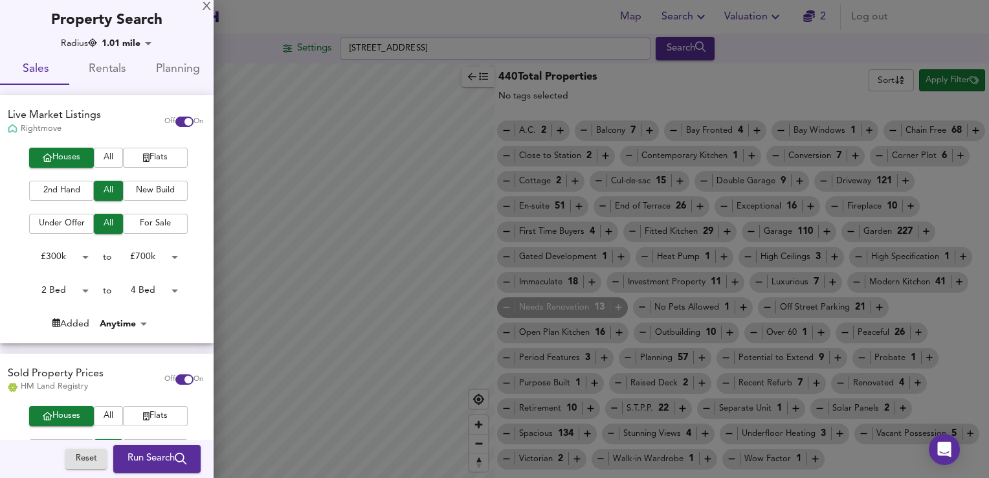
click at [330, 71] on div at bounding box center [494, 239] width 989 height 478
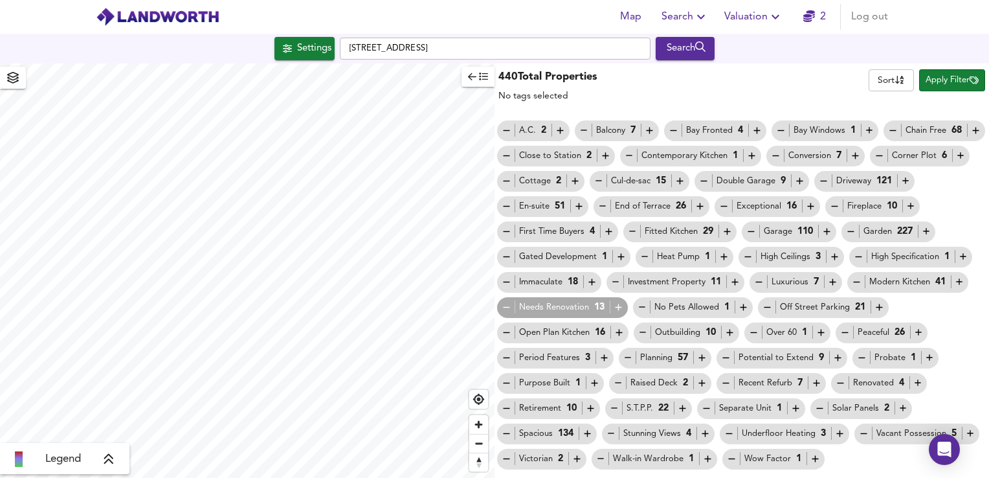
type input "0"
type input "200000000"
type input "0"
type input "50"
type input "0"
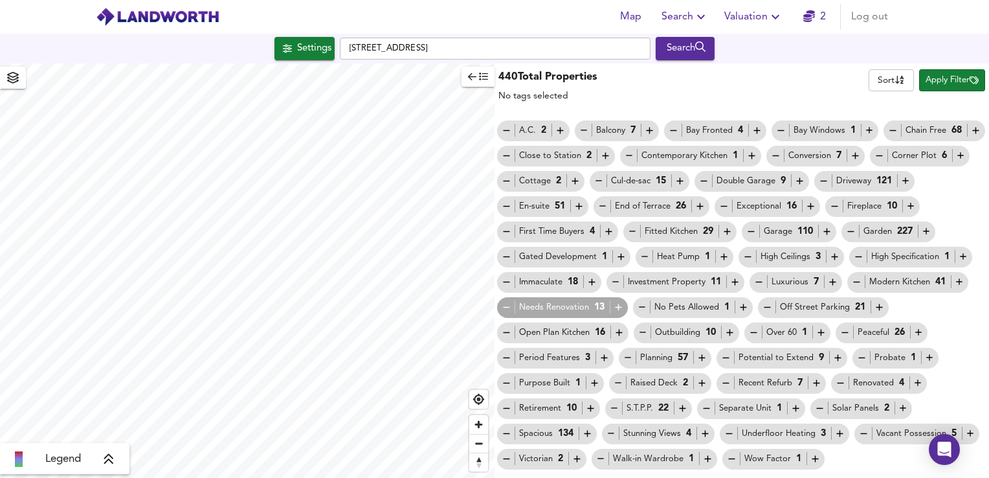
type input "200000000"
type input "0"
type input "100000"
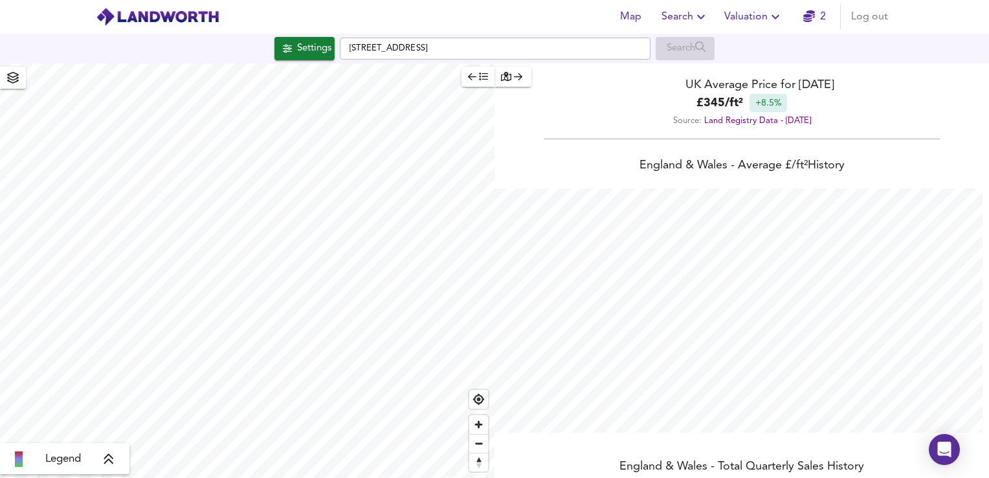
scroll to position [478, 989]
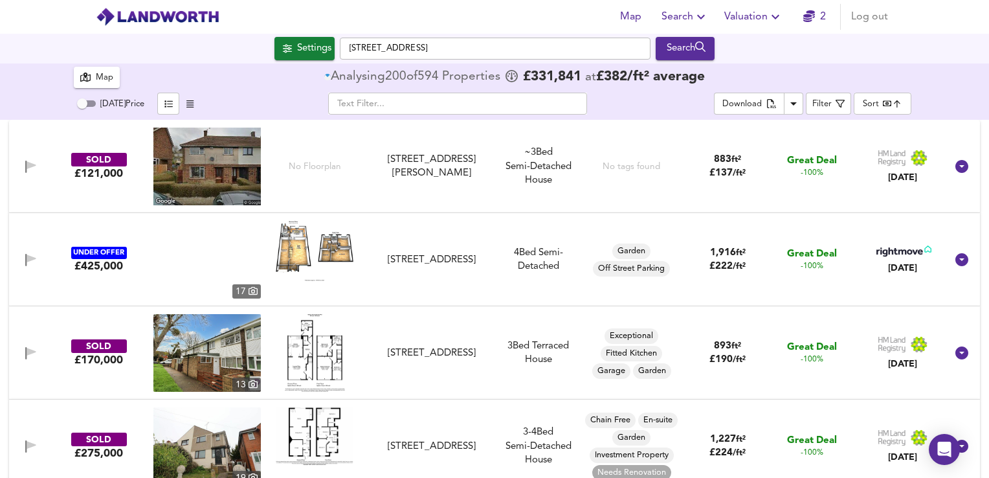
scroll to position [111, 0]
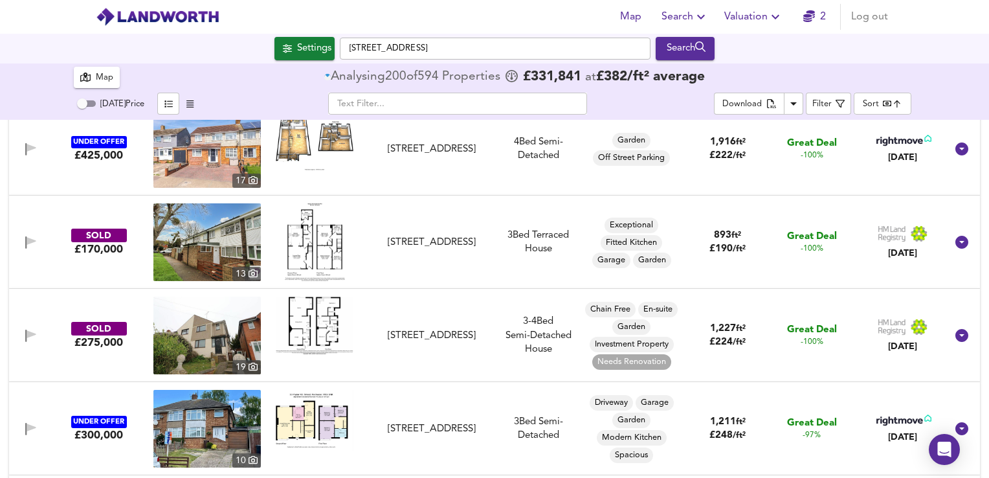
click at [872, 100] on body "Map Search Valuation 2 Log out Settings Gravesend Road, ME2 3PH Search 594 Resu…" at bounding box center [494, 239] width 989 height 478
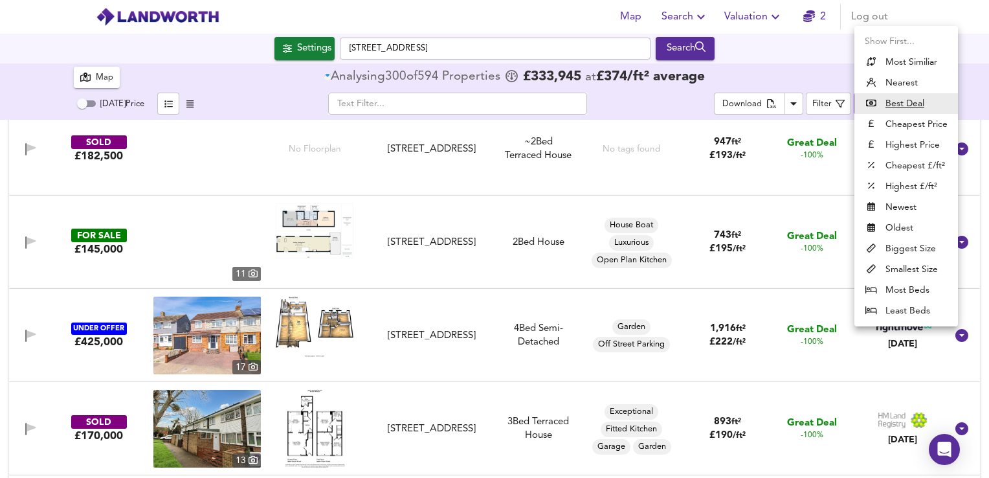
checkbox input "false"
checkbox input "true"
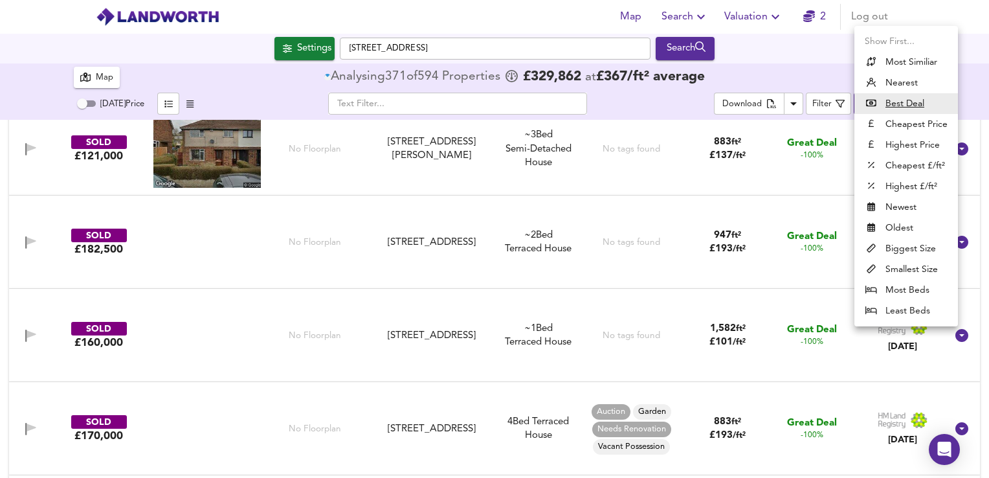
scroll to position [466, 0]
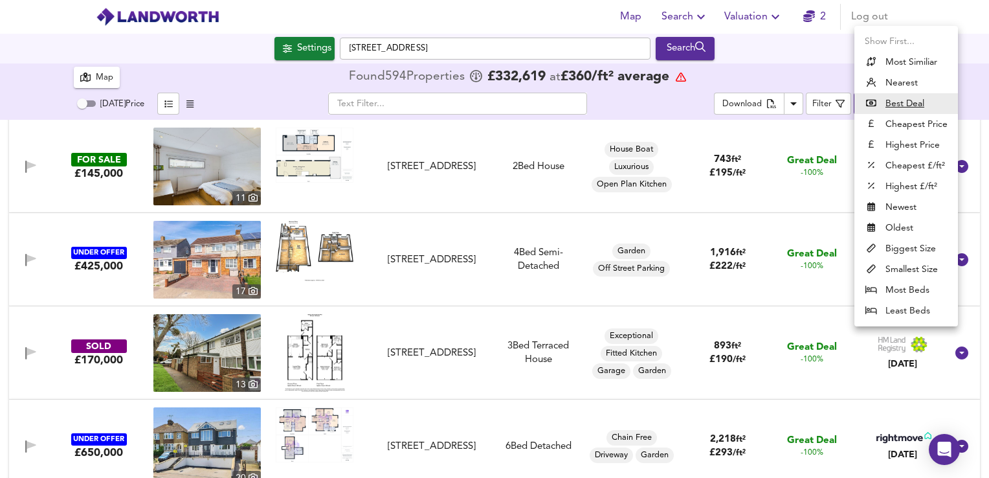
click at [521, 307] on div at bounding box center [494, 239] width 989 height 478
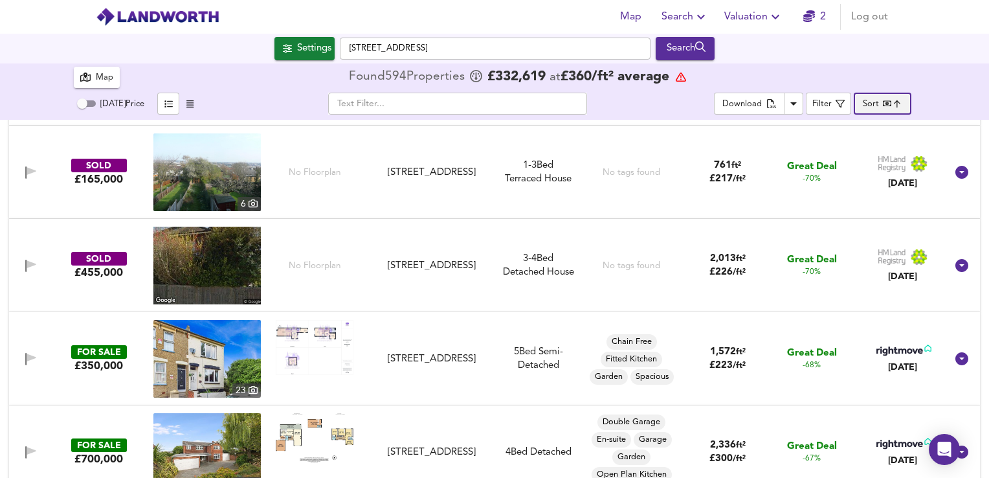
scroll to position [3482, 0]
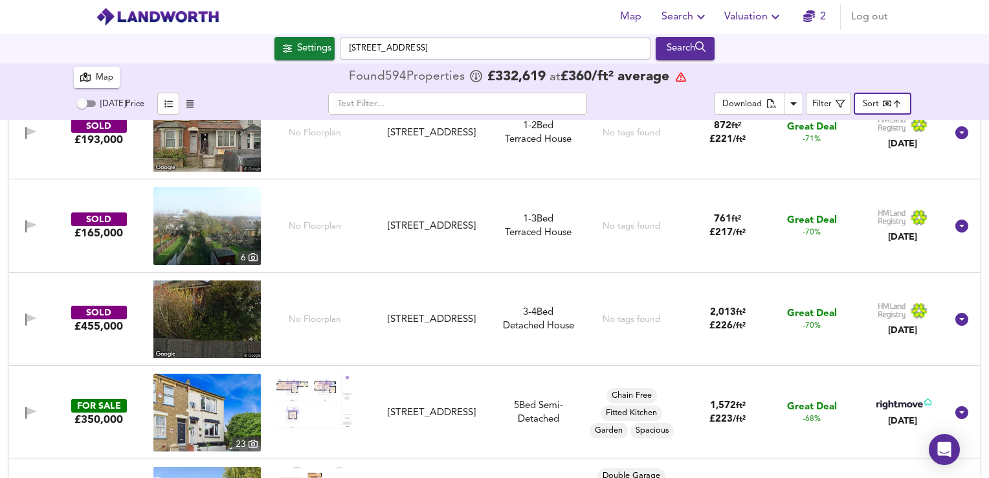
drag, startPoint x: 30, startPoint y: 224, endPoint x: 25, endPoint y: 409, distance: 185.2
click at [30, 224] on icon "button" at bounding box center [31, 225] width 9 height 8
click at [27, 318] on icon "button" at bounding box center [31, 318] width 9 height 8
click at [25, 318] on icon "button" at bounding box center [25, 319] width 1 height 12
click at [27, 412] on icon "button" at bounding box center [31, 411] width 9 height 8
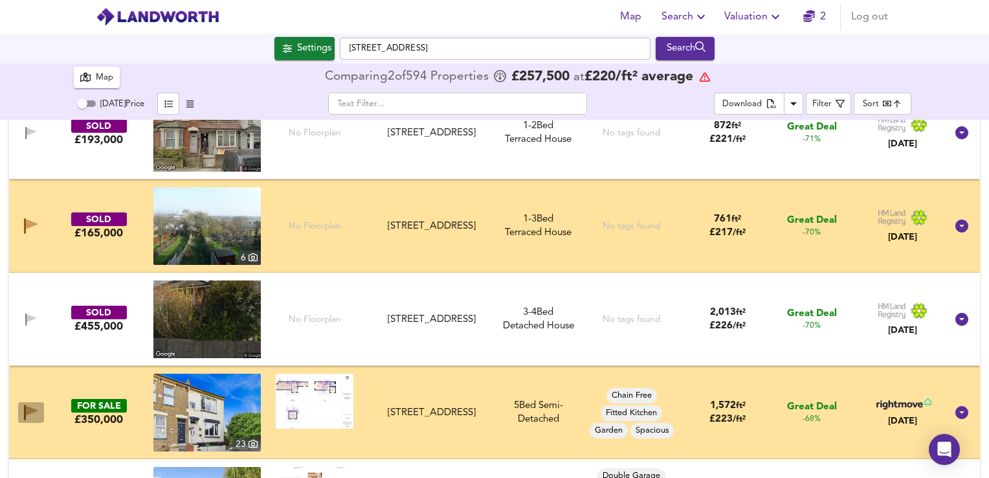
click at [26, 409] on icon "button" at bounding box center [32, 411] width 12 height 10
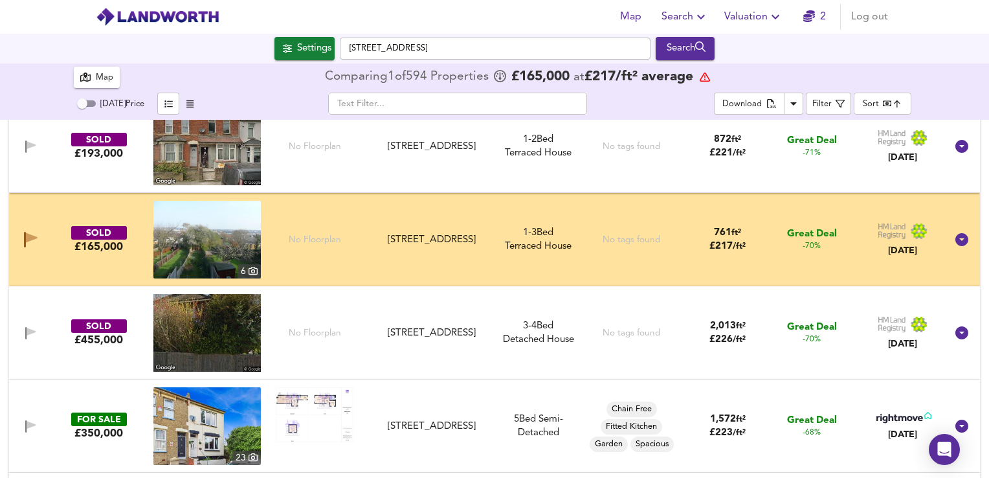
scroll to position [3469, 0]
click at [106, 79] on div "Map" at bounding box center [104, 78] width 17 height 15
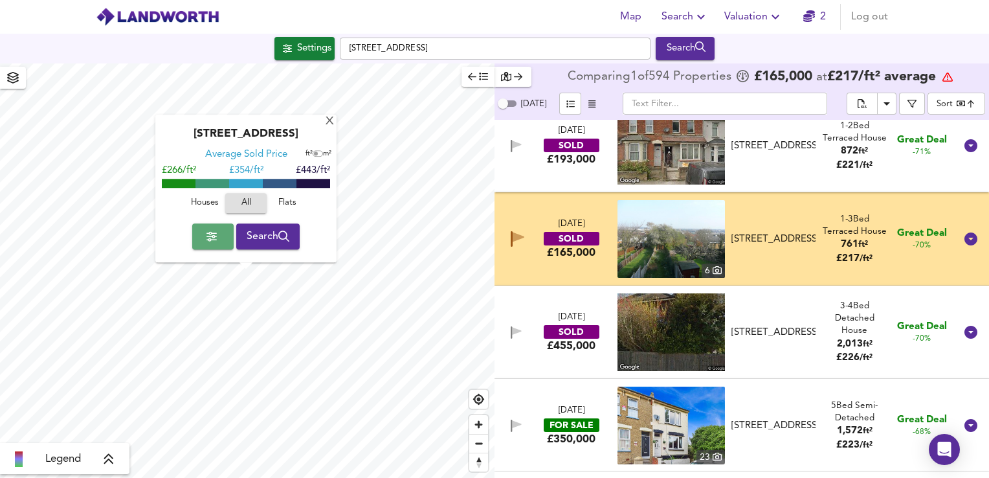
click at [207, 237] on icon "button" at bounding box center [211, 237] width 10 height 10
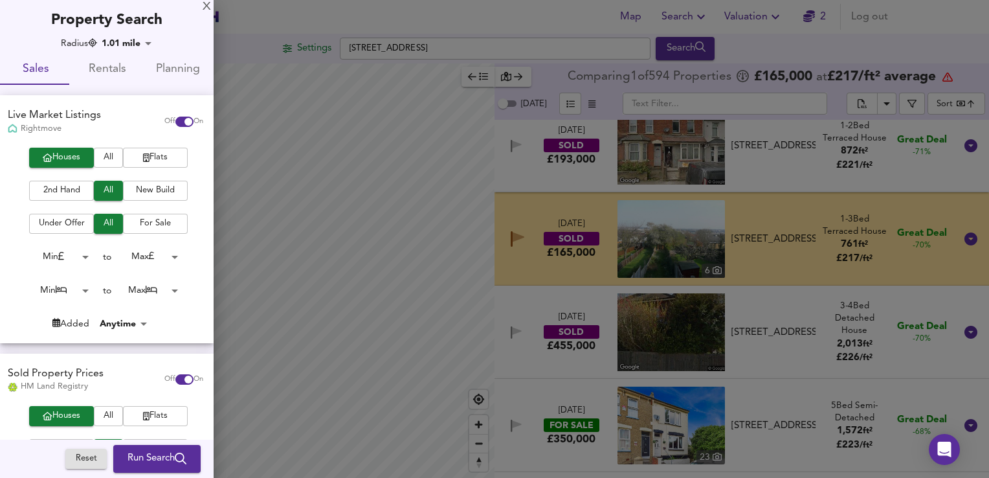
click at [58, 289] on body "Map Search Valuation 2 Log out Settings Gravesend Road, ME2 3PH Search Legend C…" at bounding box center [494, 239] width 989 height 478
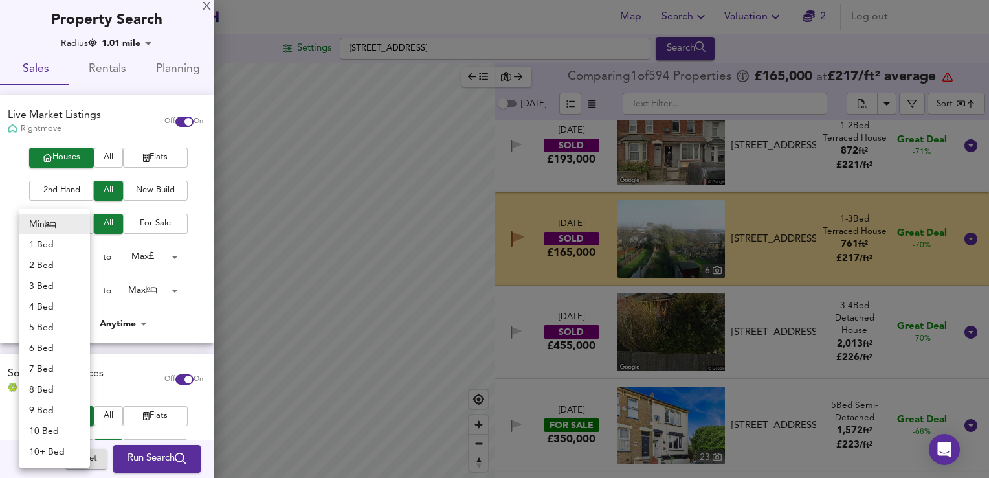
click at [47, 283] on li "3 Bed" at bounding box center [54, 286] width 71 height 21
click at [137, 288] on div "Min 1 Bed 2 Bed 3 Bed 4 Bed 5 Bed 6 Bed 7 Bed 8 Bed 9 Bed 10 Bed 10+ Bed" at bounding box center [494, 239] width 989 height 478
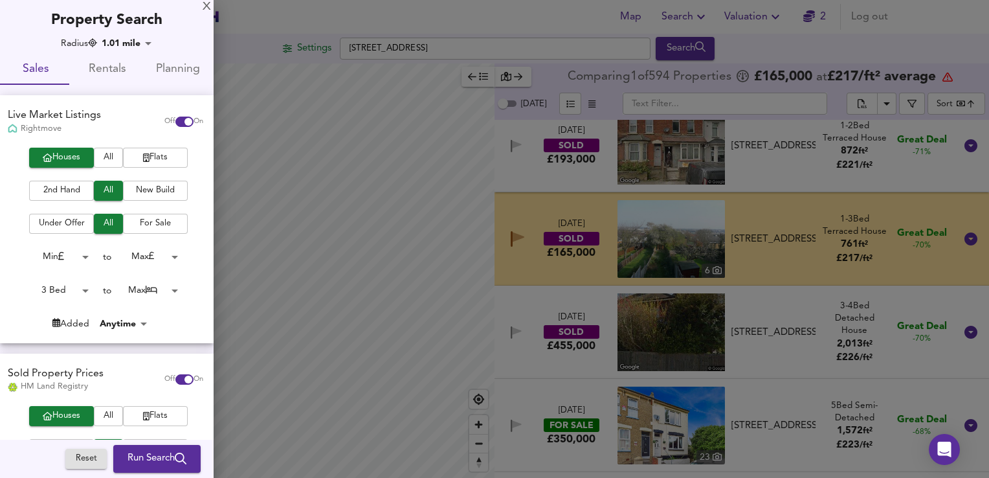
type input "3"
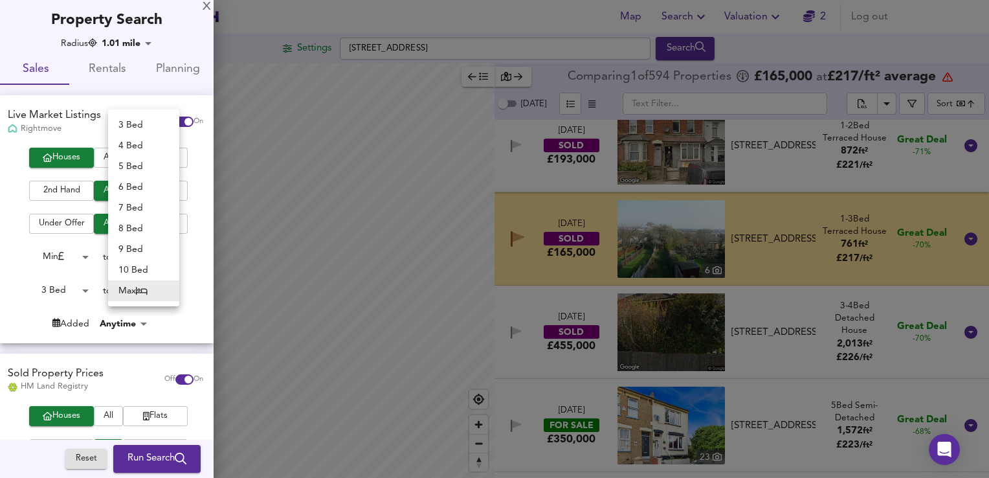
click at [153, 288] on body "Map Search Valuation 2 Log out Settings Gravesend Road, ME2 3PH Search Legend C…" at bounding box center [494, 239] width 989 height 478
click at [137, 124] on li "3 Bed" at bounding box center [143, 125] width 71 height 21
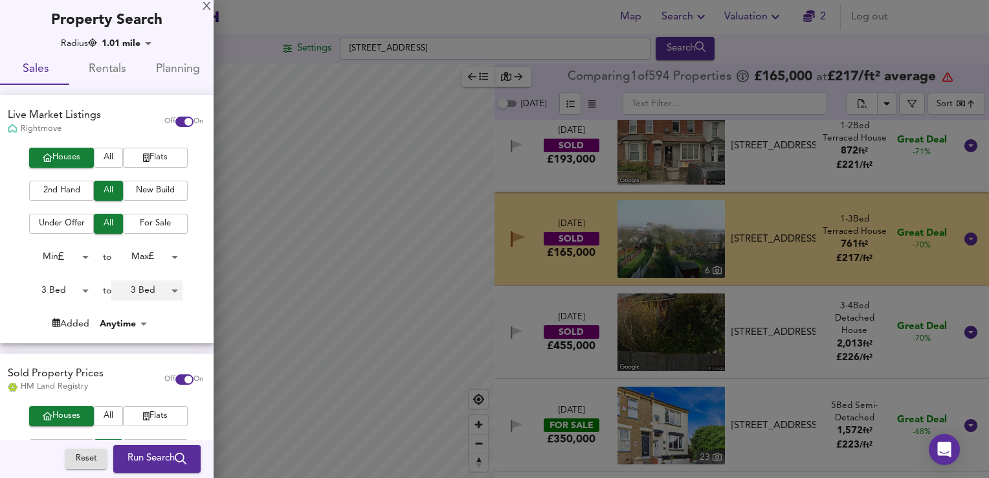
type input "3"
click at [151, 194] on span "New Build" at bounding box center [155, 190] width 52 height 15
click at [104, 190] on span "All" at bounding box center [108, 190] width 16 height 15
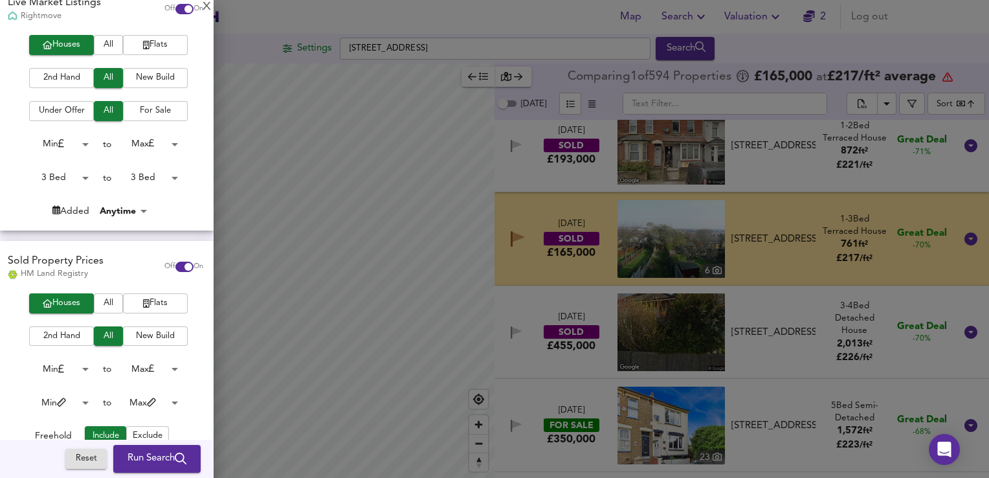
scroll to position [117, 0]
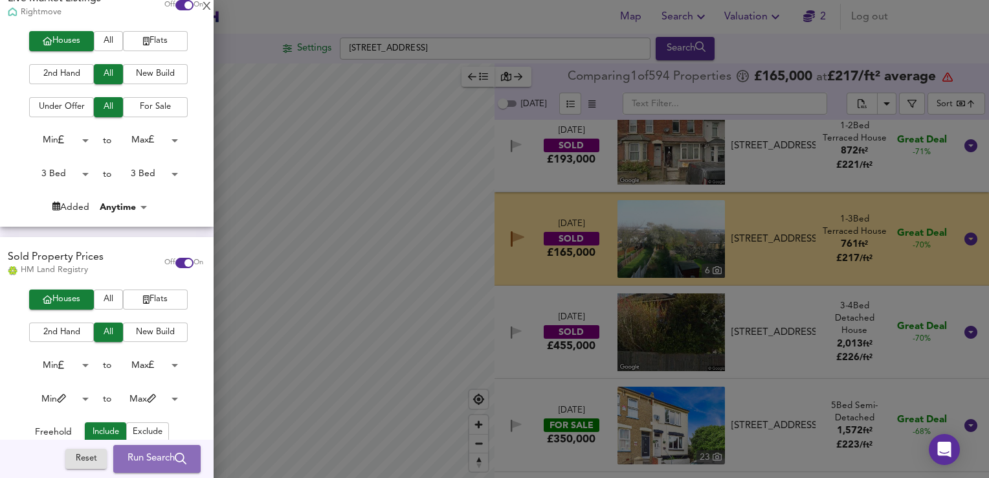
click at [153, 454] on span "Run Search" at bounding box center [157, 458] width 59 height 17
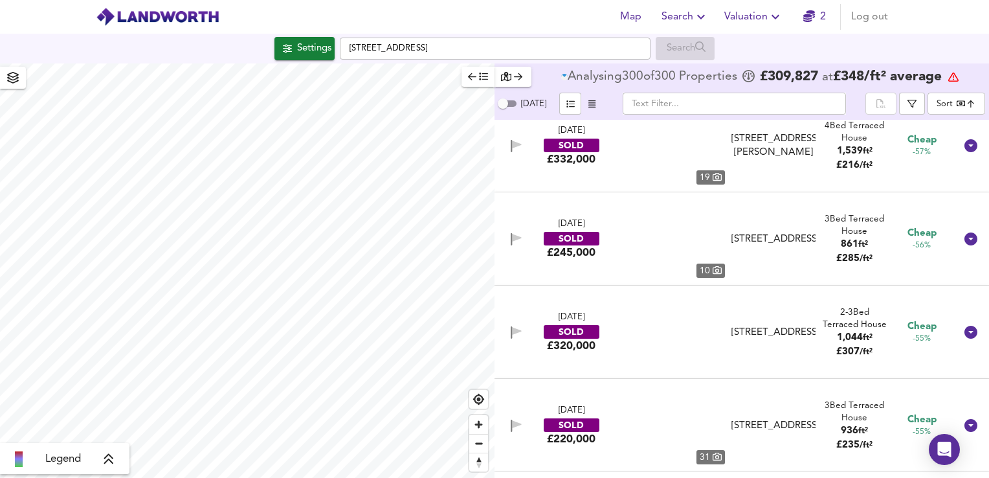
type input "bestdeal"
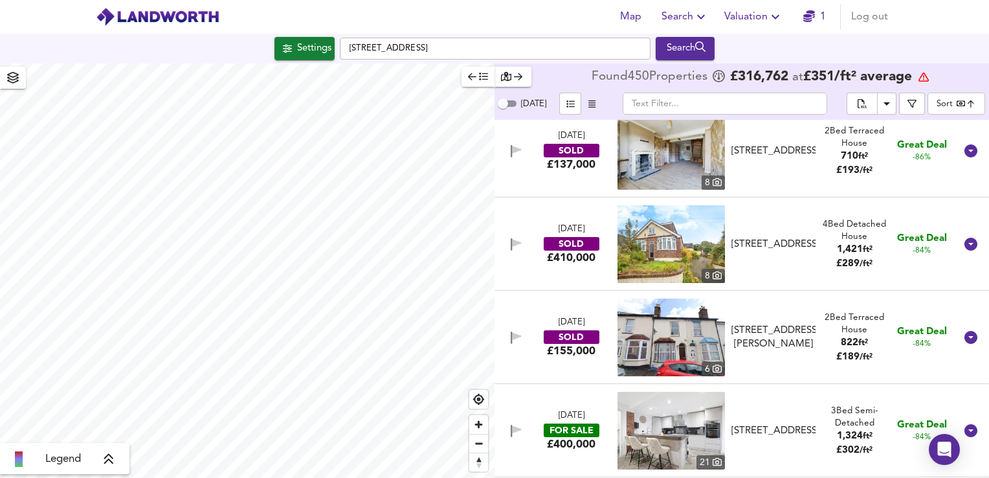
scroll to position [1134, 0]
click at [747, 12] on span "Valuation" at bounding box center [753, 17] width 59 height 18
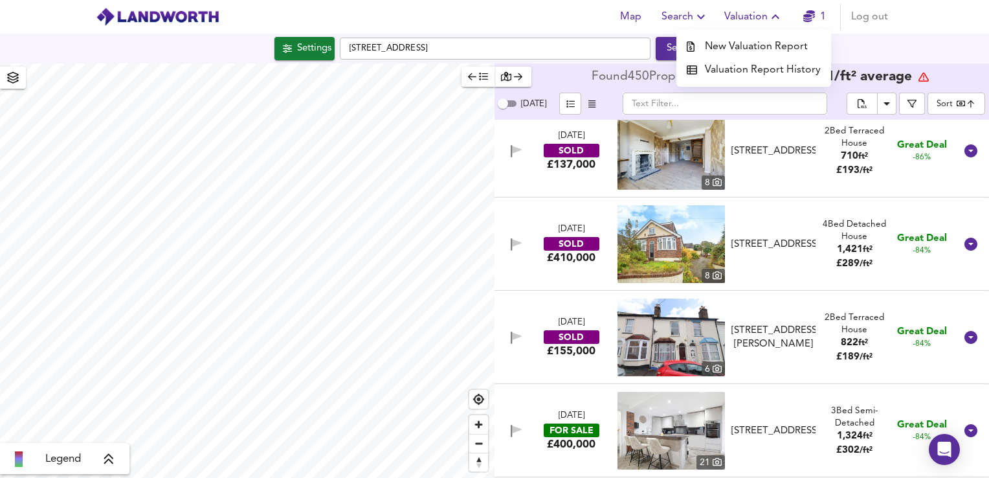
click at [759, 71] on li "Valuation Report History" at bounding box center [753, 69] width 155 height 23
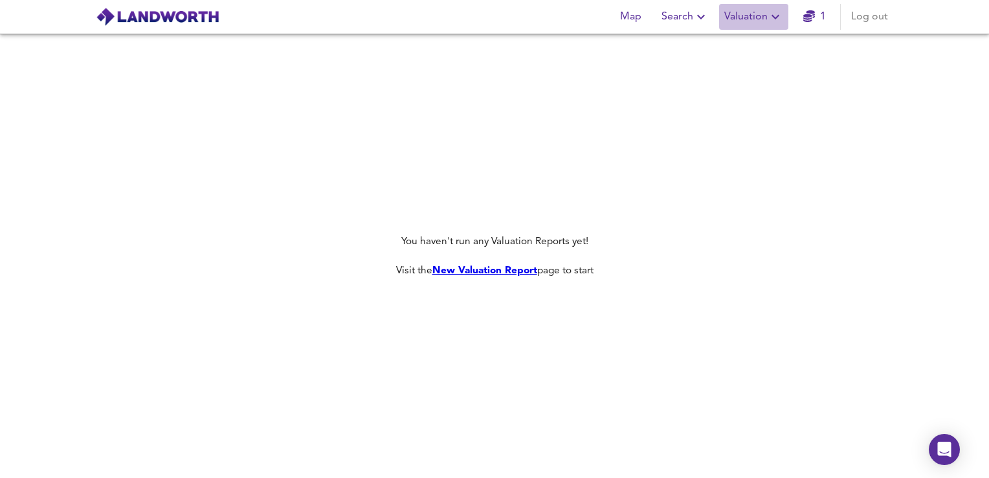
click at [759, 18] on span "Valuation" at bounding box center [753, 17] width 59 height 18
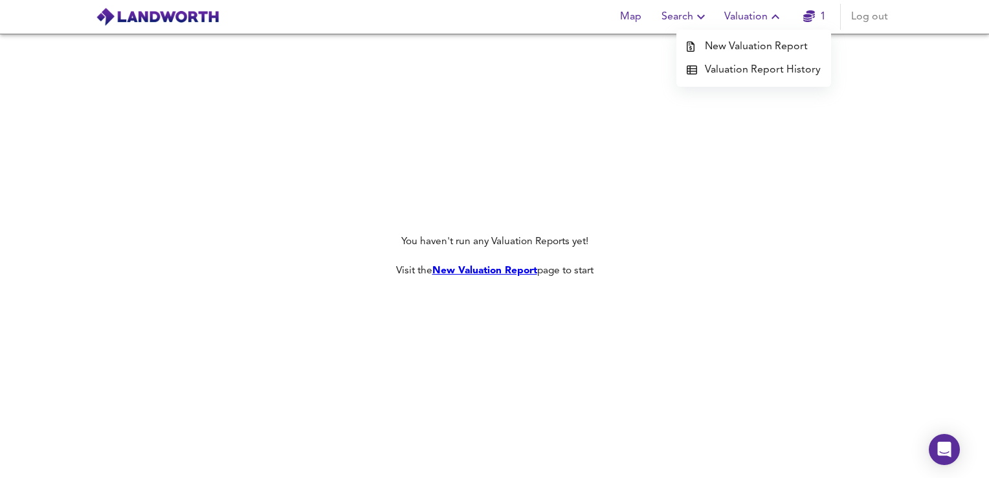
click at [749, 43] on li "New Valuation Report" at bounding box center [753, 46] width 155 height 23
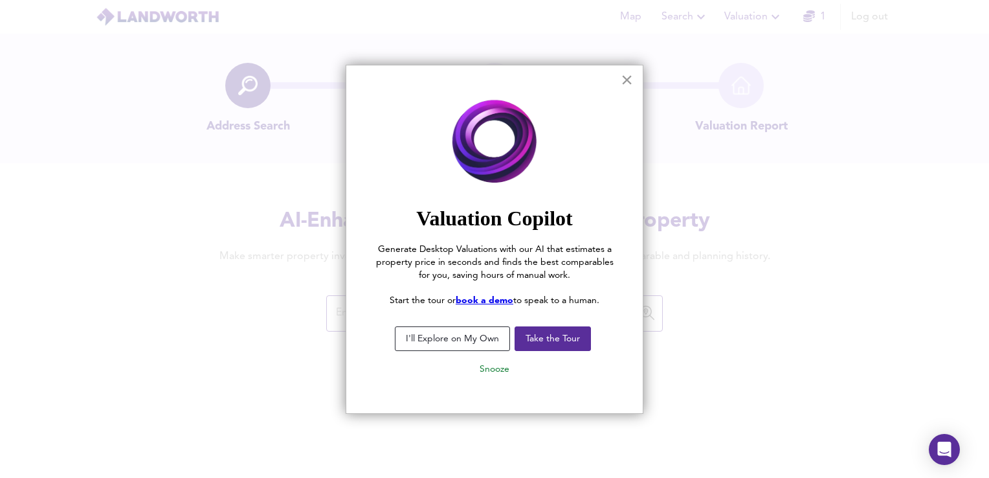
click at [626, 80] on button "×" at bounding box center [627, 79] width 12 height 21
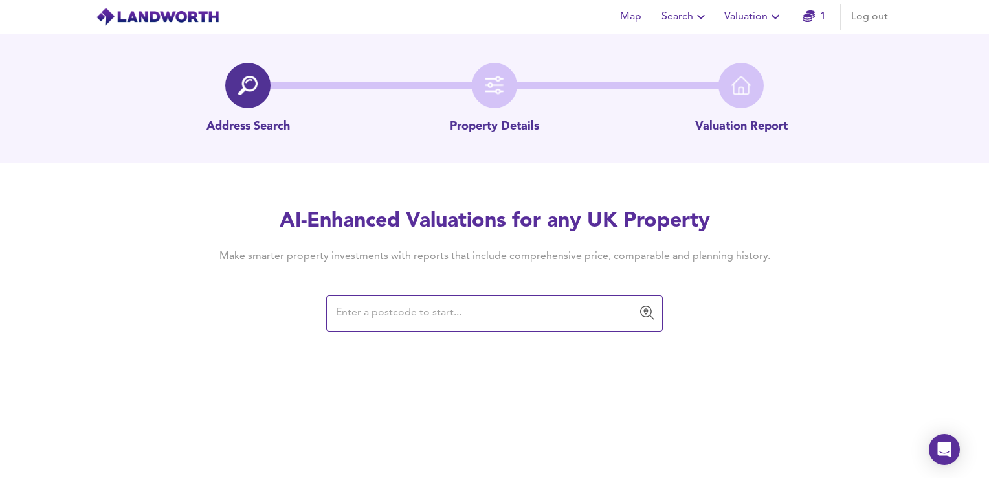
click at [696, 12] on icon "button" at bounding box center [701, 17] width 16 height 16
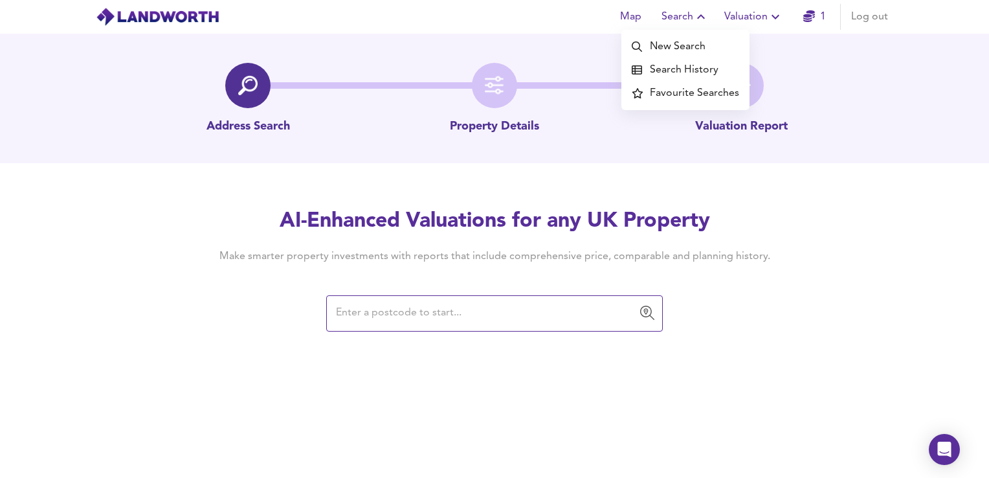
click at [676, 69] on li "Search History" at bounding box center [685, 69] width 128 height 23
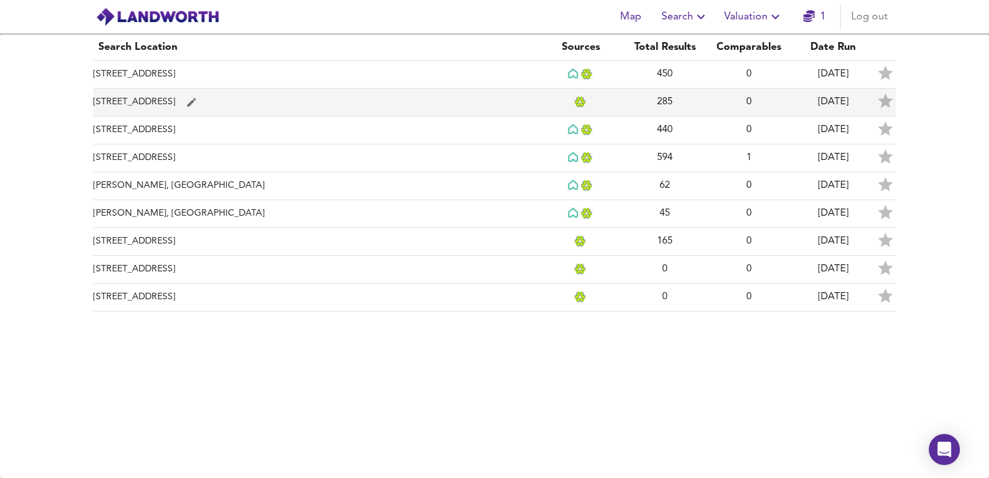
click at [145, 102] on td "Gravesend Road, ME2 3PH" at bounding box center [315, 103] width 445 height 28
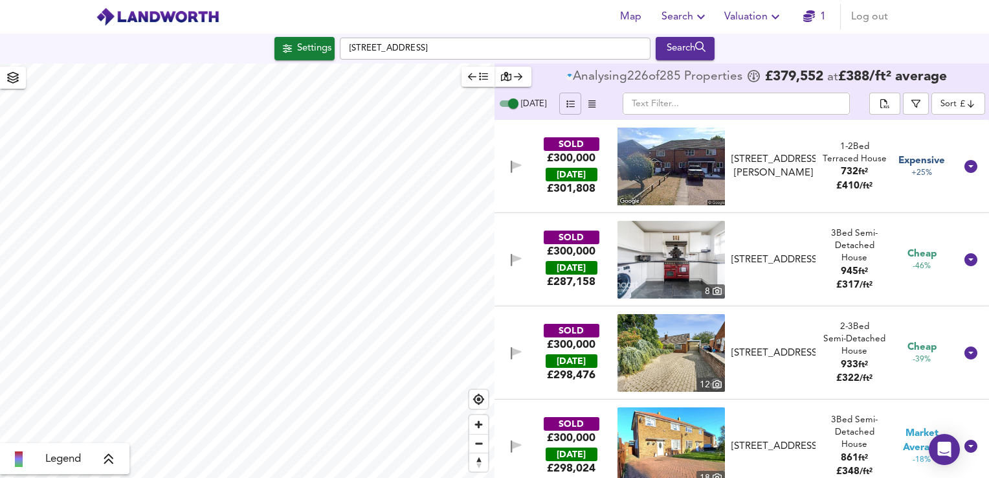
click at [567, 102] on icon "button" at bounding box center [570, 104] width 8 height 8
click at [588, 102] on icon "button" at bounding box center [591, 104] width 7 height 8
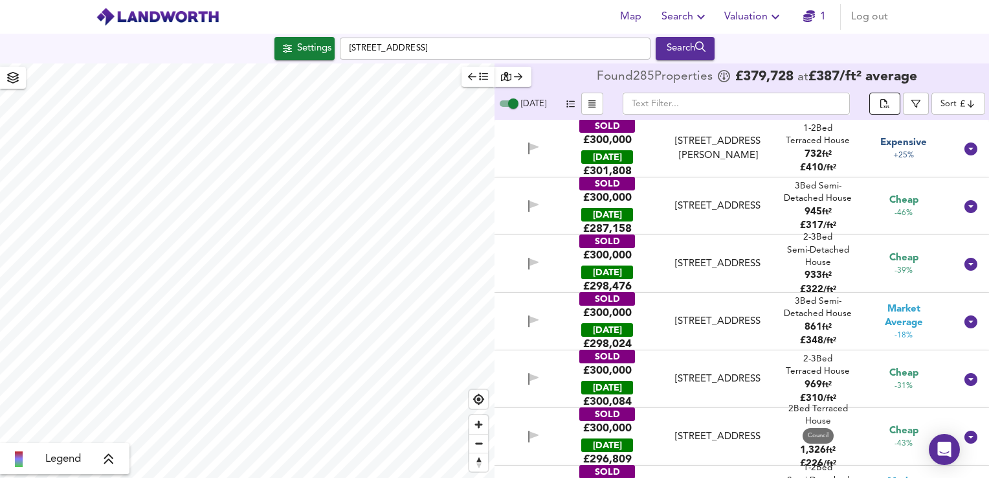
checkbox input "false"
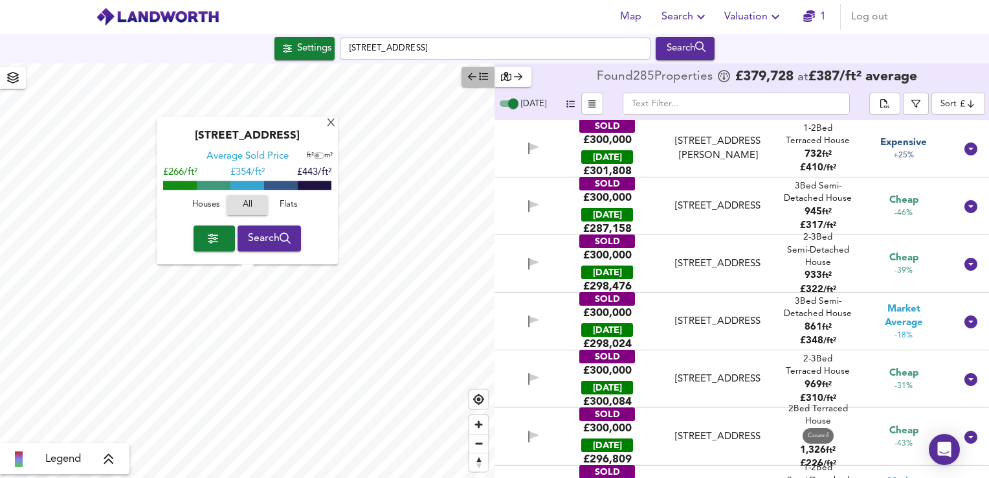
click at [474, 76] on icon "button" at bounding box center [472, 76] width 8 height 7
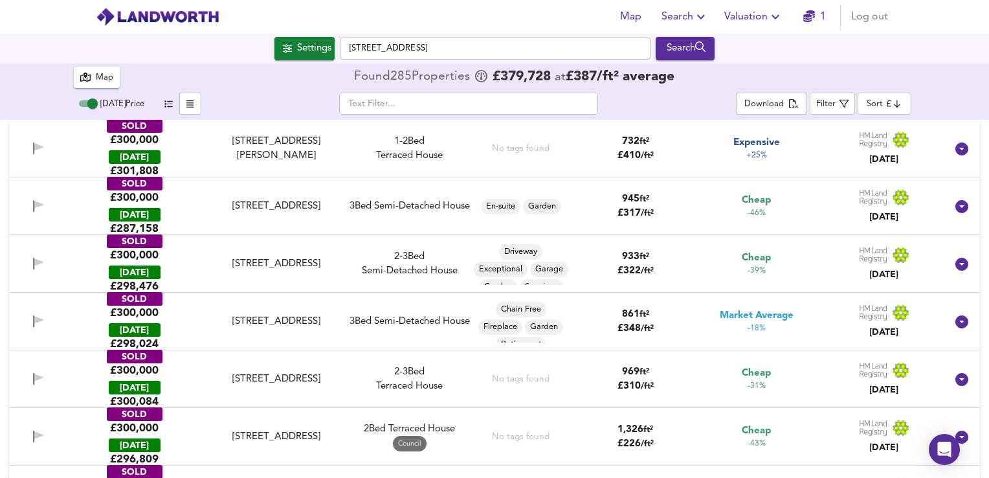
click at [813, 12] on icon "button" at bounding box center [809, 16] width 12 height 12
